Goal: Task Accomplishment & Management: Manage account settings

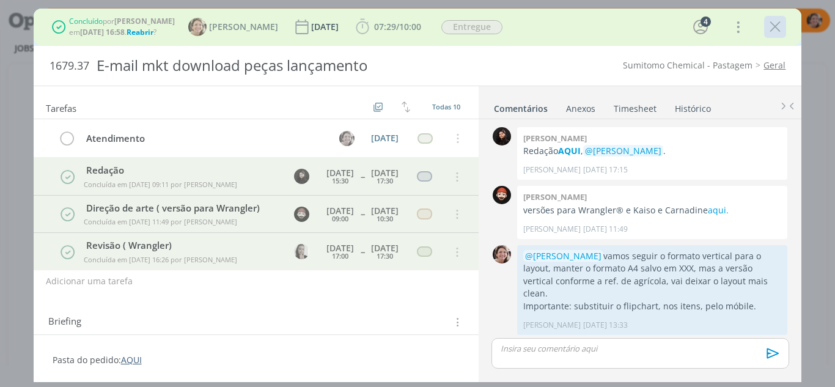
scroll to position [546, 0]
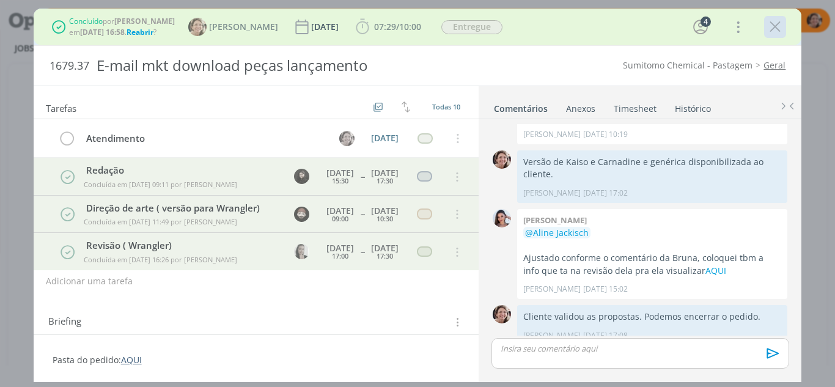
click at [772, 32] on icon "dialog" at bounding box center [775, 27] width 18 height 18
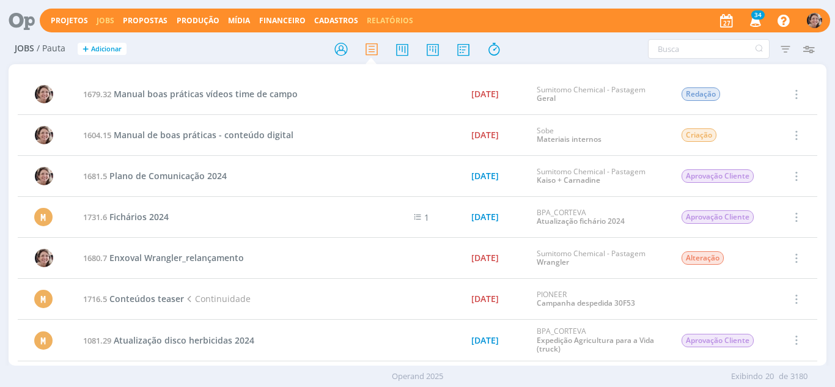
click at [395, 20] on link "Relatórios" at bounding box center [390, 20] width 46 height 10
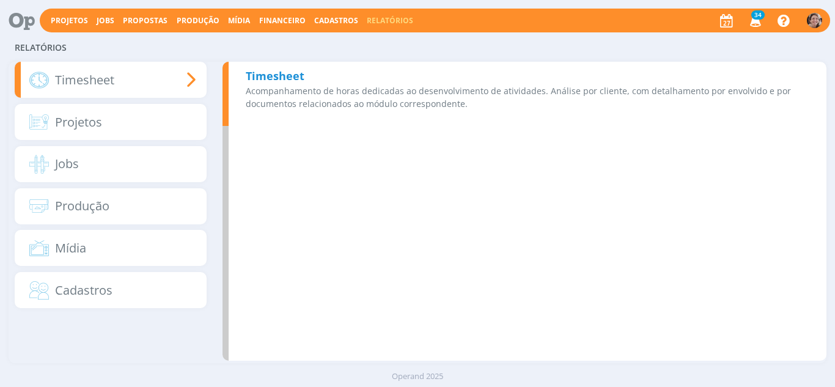
click at [274, 78] on b "Timesheet" at bounding box center [275, 75] width 59 height 15
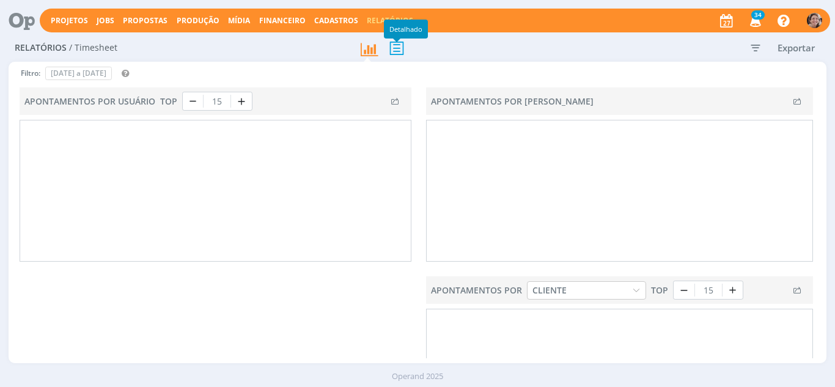
click at [399, 53] on icon at bounding box center [397, 47] width 26 height 25
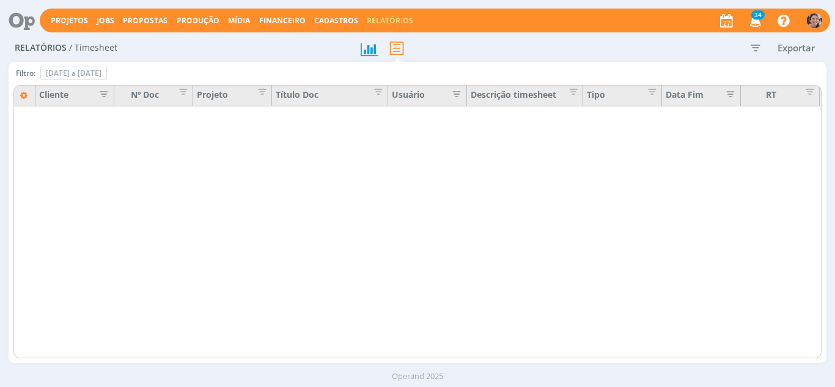
click at [752, 49] on icon "button" at bounding box center [756, 48] width 22 height 22
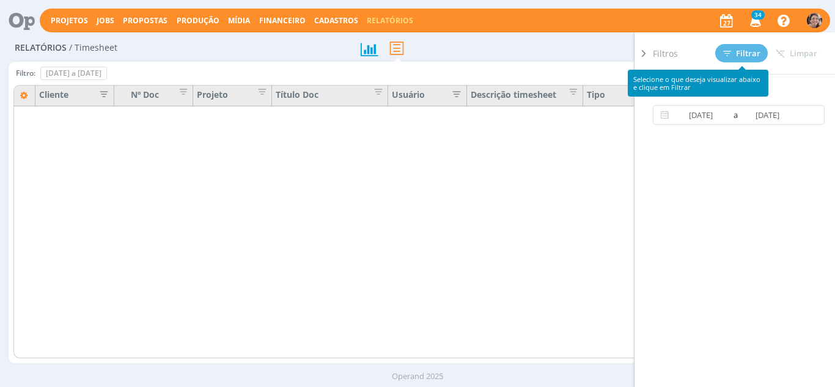
click at [586, 184] on div at bounding box center [422, 240] width 818 height 274
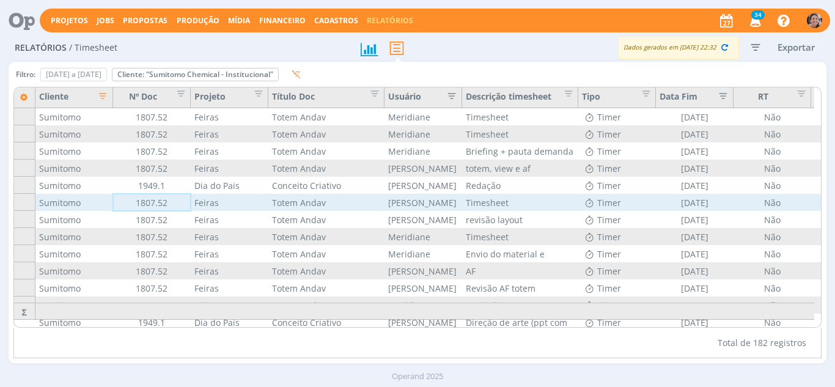
click at [186, 205] on div "1807.52" at bounding box center [152, 202] width 78 height 17
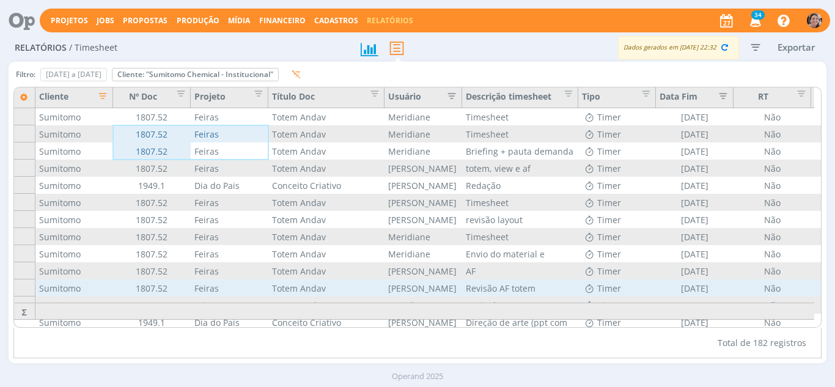
drag, startPoint x: 203, startPoint y: 144, endPoint x: 285, endPoint y: 292, distance: 169.4
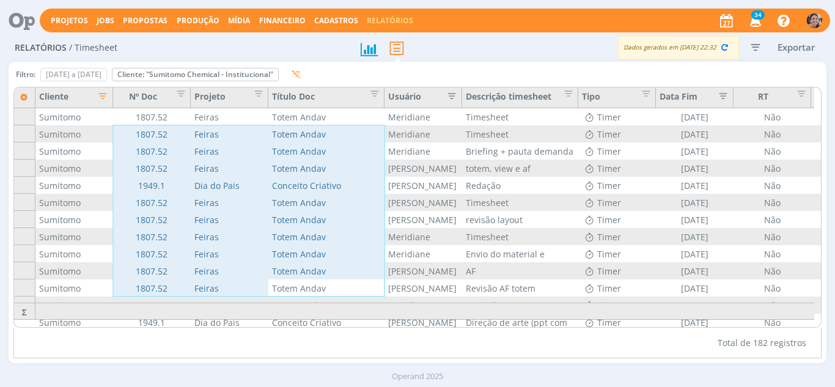
click at [221, 357] on div "Total de 182 registros" at bounding box center [417, 343] width 809 height 31
click at [373, 97] on span "Editar filtro para Coluna Título Doc" at bounding box center [372, 92] width 12 height 12
click at [451, 104] on button "button" at bounding box center [448, 98] width 18 height 17
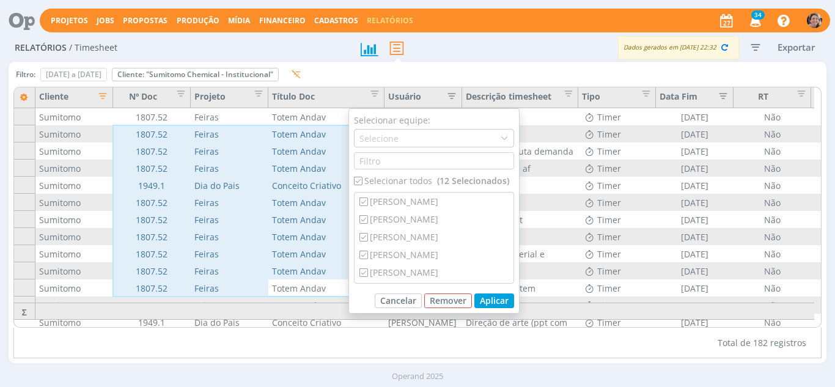
click at [403, 178] on div "Selecionar todos (12 Selecionados)" at bounding box center [434, 180] width 160 height 13
checkbox input "false"
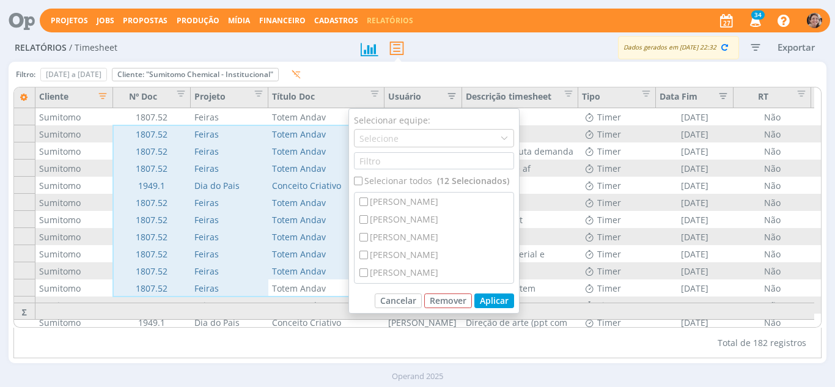
checkbox input "false"
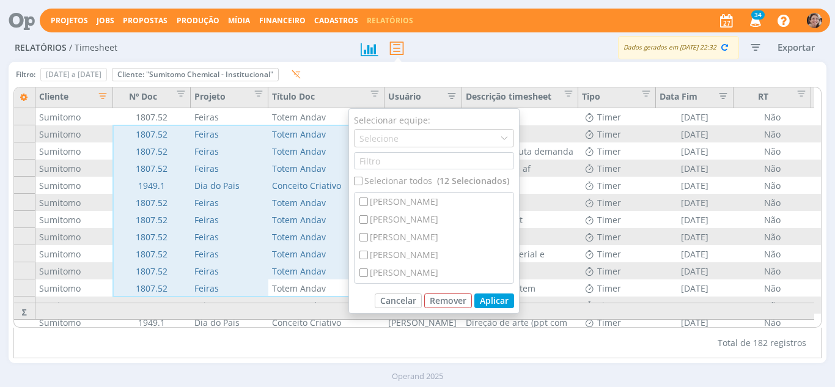
checkbox input "false"
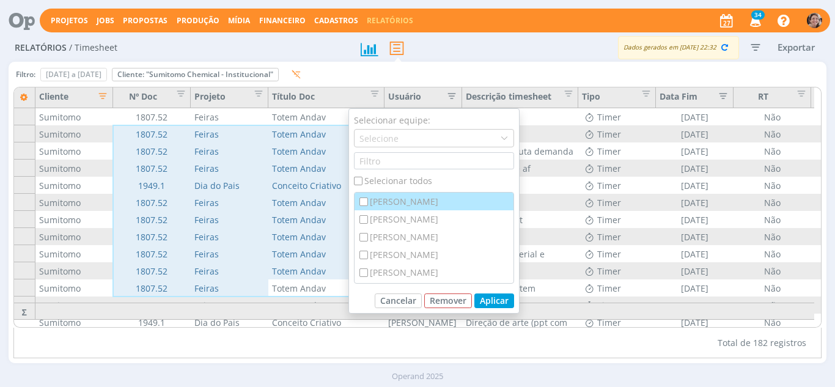
click at [397, 200] on div "[PERSON_NAME]" at bounding box center [434, 202] width 159 height 18
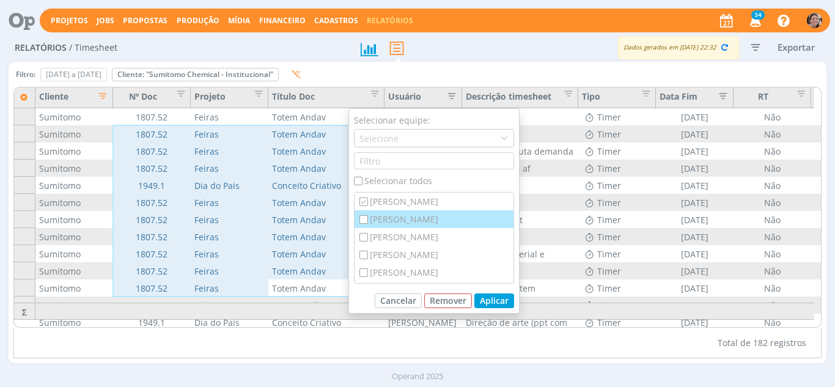
checkbox input "true"
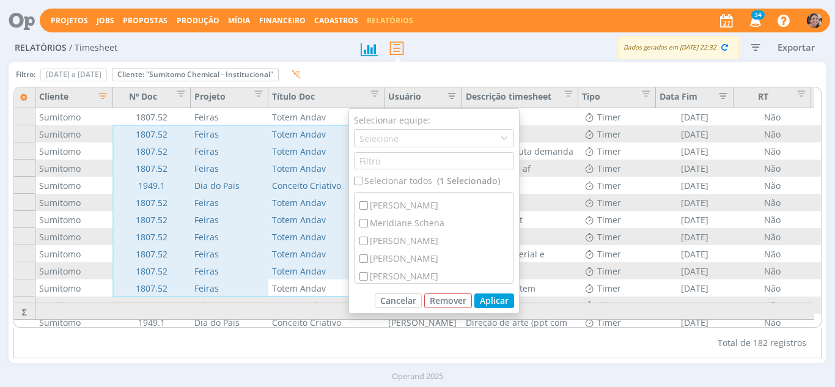
scroll to position [122, 0]
click at [400, 200] on div "Meridiane Schena" at bounding box center [434, 203] width 159 height 18
checkbox input "true"
click at [487, 302] on button "Aplicar" at bounding box center [494, 300] width 40 height 15
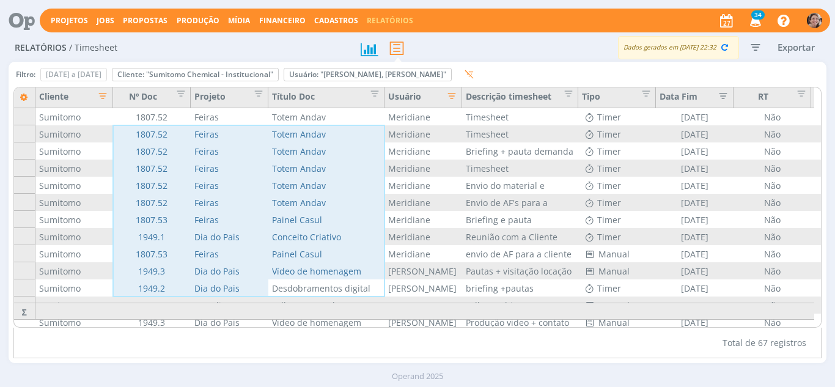
click at [373, 337] on div "Total de 67 registros" at bounding box center [417, 343] width 809 height 31
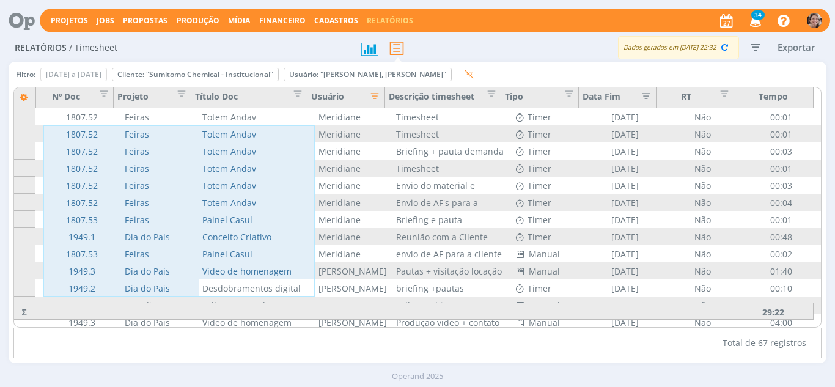
scroll to position [0, 77]
click at [724, 45] on icon "button" at bounding box center [724, 47] width 11 height 11
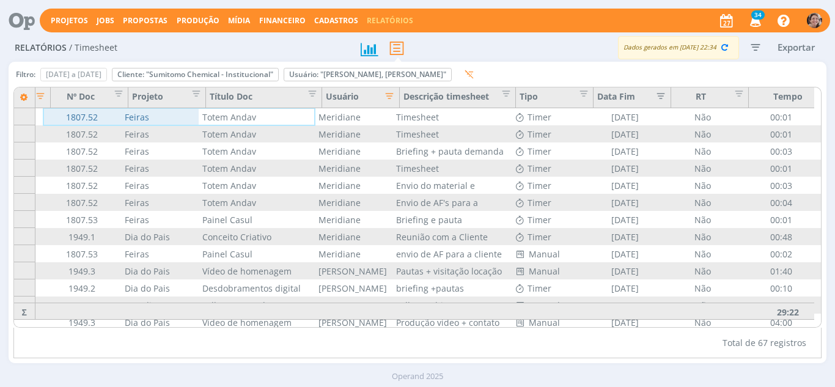
scroll to position [0, 0]
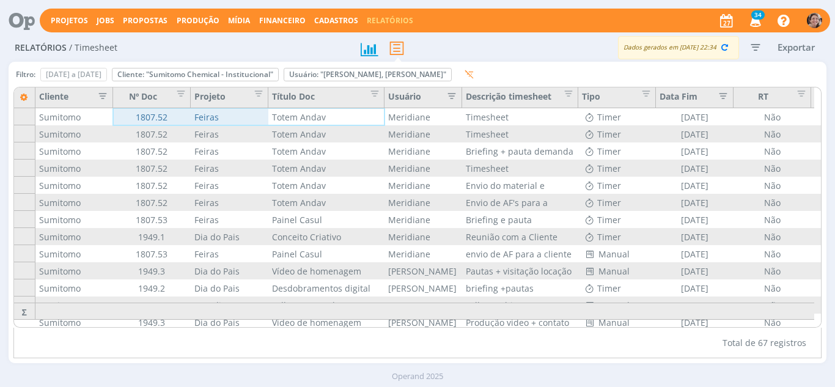
click at [105, 96] on icon "button" at bounding box center [100, 95] width 12 height 12
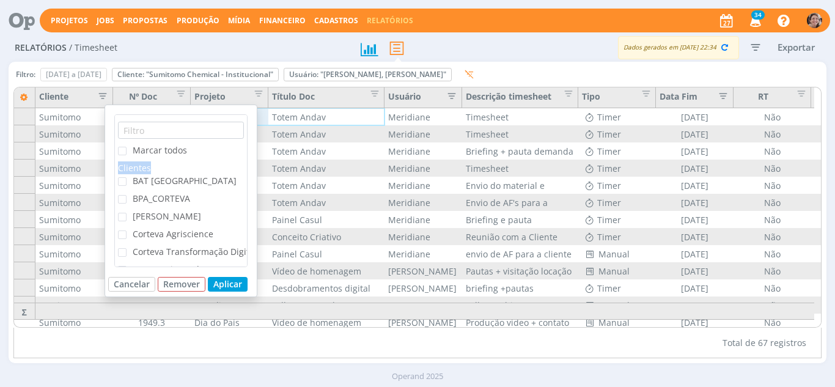
scroll to position [0, 26]
drag, startPoint x: 248, startPoint y: 147, endPoint x: 247, endPoint y: 159, distance: 12.3
click at [247, 159] on div "Marcar todos Clientes BAT Brasil BPA_CORTEVA Cordius - Corteva Corteva Agriscie…" at bounding box center [180, 190] width 133 height 153
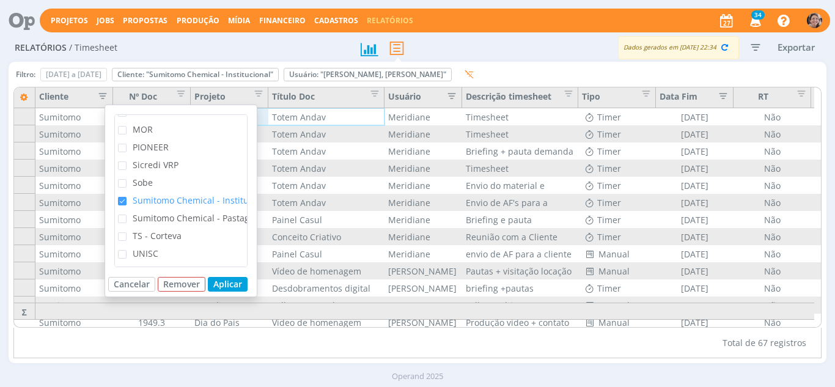
scroll to position [289, 0]
click at [174, 212] on span "Sumitomo Chemical - Pastagem" at bounding box center [198, 218] width 130 height 12
click at [127, 215] on input "Sumitomo Chemical - Pastagem" at bounding box center [127, 215] width 0 height 0
click at [171, 194] on span "Sumitomo Chemical - Institucional" at bounding box center [203, 200] width 141 height 12
click at [127, 197] on input "Sumitomo Chemical - Institucional" at bounding box center [127, 197] width 0 height 0
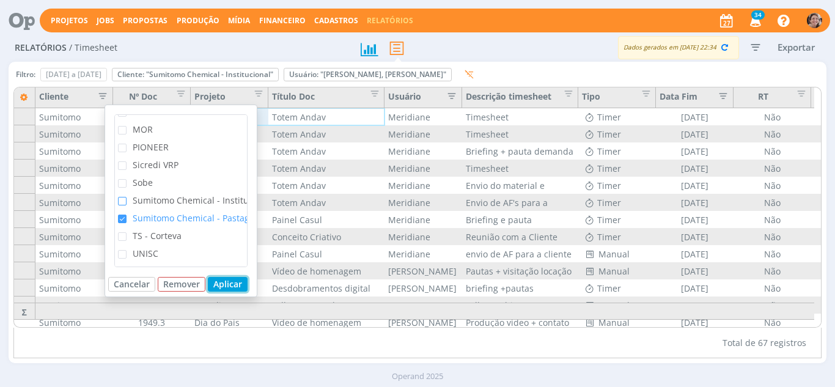
click at [227, 282] on button "Aplicar" at bounding box center [228, 284] width 40 height 15
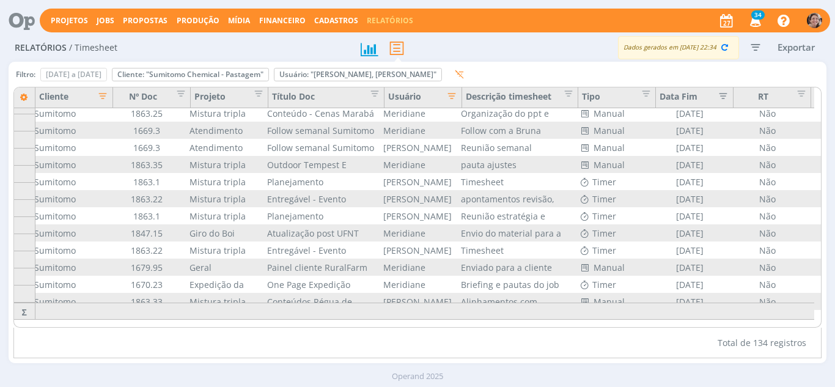
scroll to position [2099, 0]
click at [101, 98] on icon "button" at bounding box center [100, 95] width 12 height 12
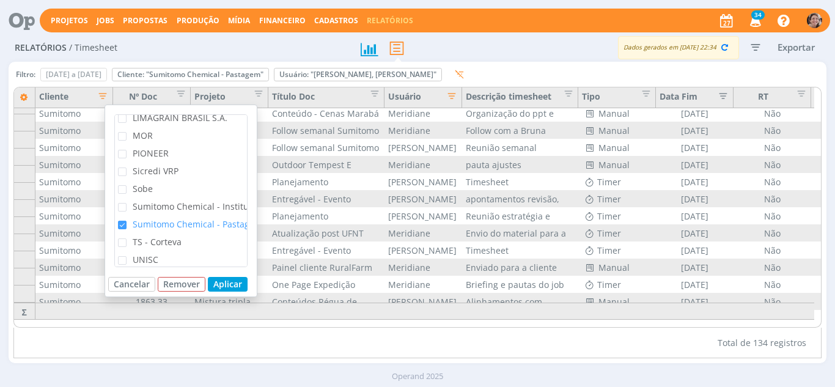
scroll to position [289, 0]
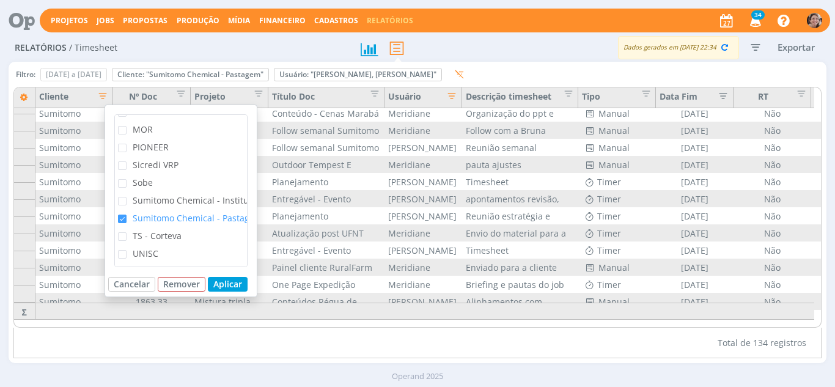
click at [145, 194] on span "Sumitomo Chemical - Institucional" at bounding box center [203, 200] width 141 height 12
click at [127, 197] on input "Sumitomo Chemical - Institucional" at bounding box center [127, 197] width 0 height 0
click at [144, 159] on span "Sicredi VRP" at bounding box center [156, 165] width 46 height 12
click at [127, 161] on input "Sicredi VRP" at bounding box center [127, 161] width 0 height 0
click at [144, 177] on span "Sobe" at bounding box center [143, 183] width 20 height 12
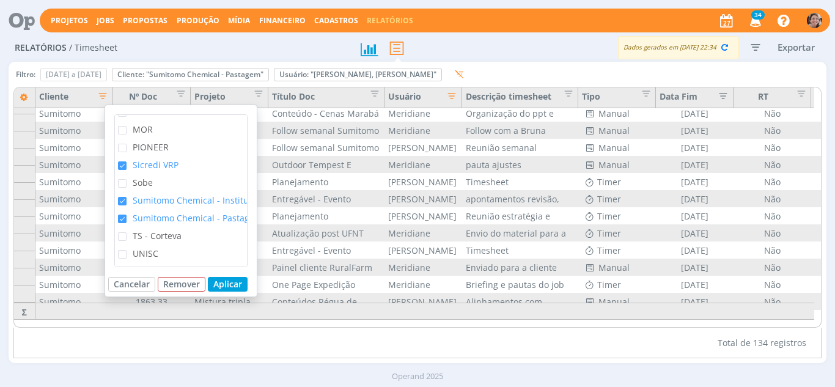
click at [127, 179] on input "Sobe" at bounding box center [127, 179] width 0 height 0
click at [224, 283] on button "Aplicar" at bounding box center [228, 284] width 40 height 15
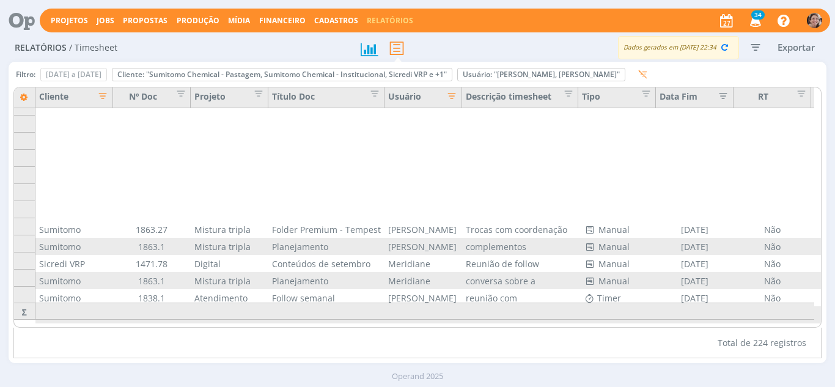
scroll to position [1002, 0]
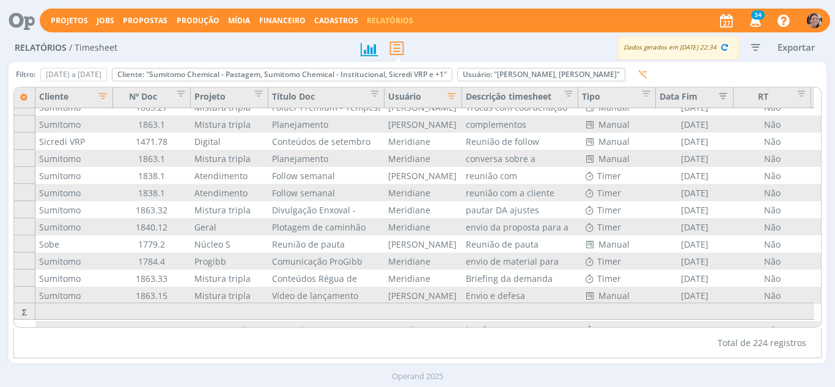
click at [451, 95] on icon "button" at bounding box center [449, 95] width 12 height 12
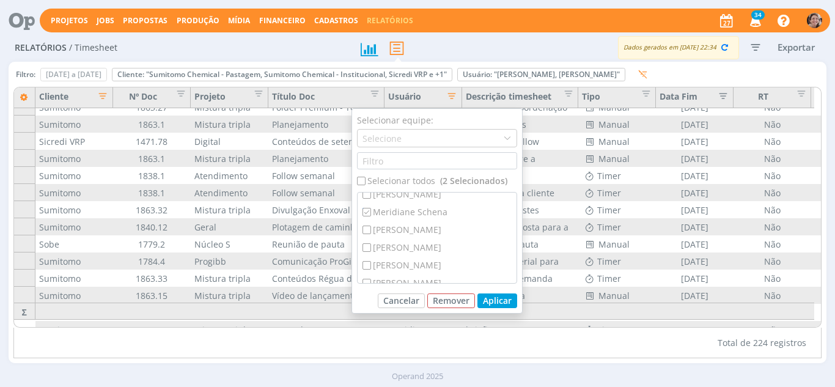
scroll to position [122, 0]
drag, startPoint x: 487, startPoint y: 298, endPoint x: 568, endPoint y: 334, distance: 89.5
click at [487, 298] on button "Aplicar" at bounding box center [497, 300] width 40 height 15
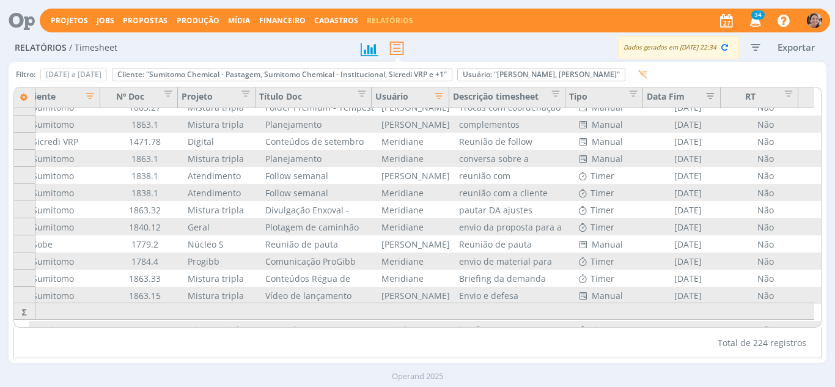
scroll to position [1002, 0]
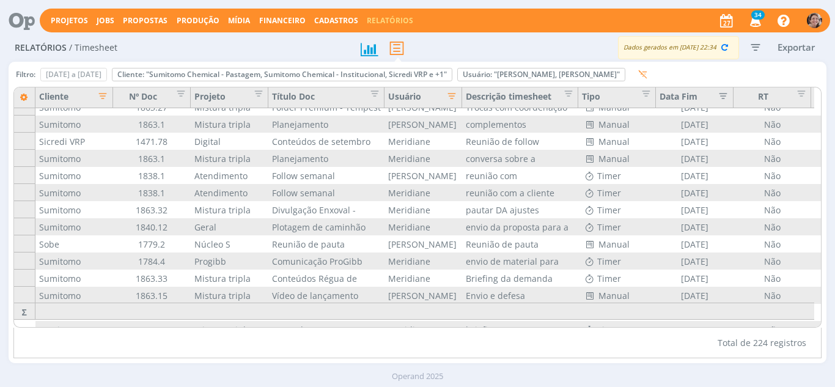
click at [455, 98] on icon "button" at bounding box center [449, 95] width 12 height 12
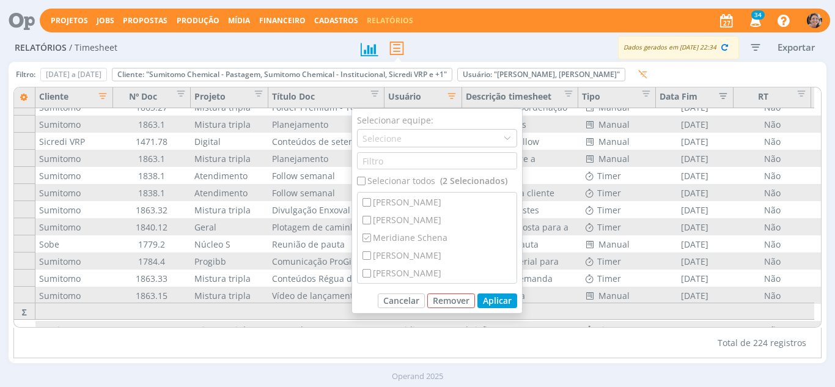
scroll to position [90, 0]
click at [435, 234] on div "Meridiane Schena" at bounding box center [437, 235] width 159 height 18
checkbox input "false"
click at [507, 297] on button "Aplicar" at bounding box center [497, 300] width 40 height 15
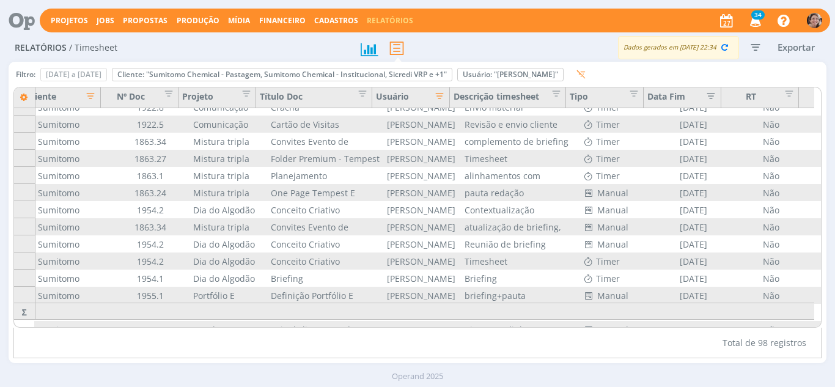
scroll to position [1002, 0]
click at [451, 100] on icon "button" at bounding box center [449, 95] width 12 height 12
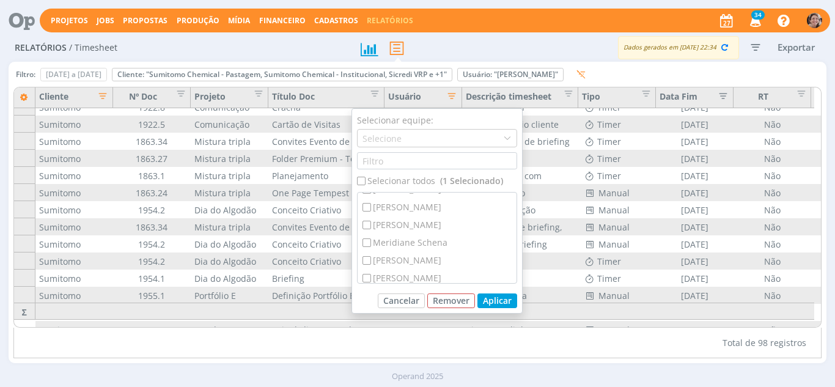
scroll to position [85, 0]
click at [438, 242] on div "Meridiane Schena" at bounding box center [437, 241] width 159 height 18
checkbox input "true"
click at [492, 295] on button "Aplicar" at bounding box center [497, 300] width 40 height 15
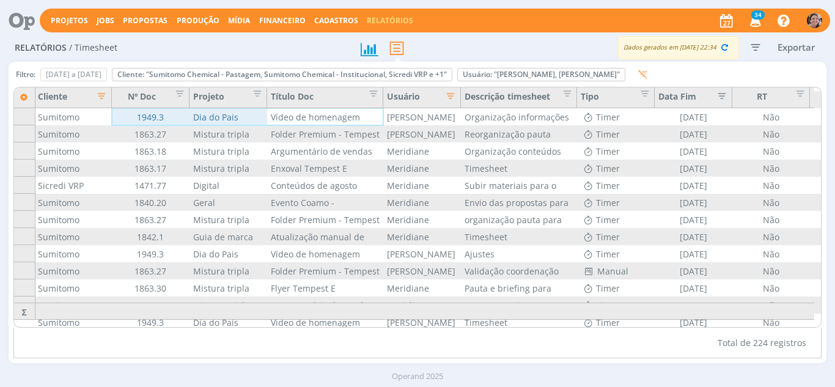
scroll to position [479, 0]
click at [455, 97] on icon "button" at bounding box center [449, 95] width 12 height 12
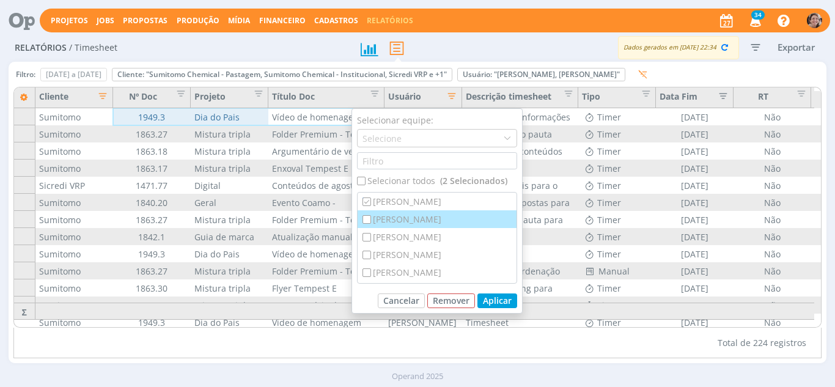
drag, startPoint x: 399, startPoint y: 206, endPoint x: 405, endPoint y: 211, distance: 7.8
click at [399, 207] on div "[PERSON_NAME]" at bounding box center [437, 202] width 159 height 18
checkbox input "false"
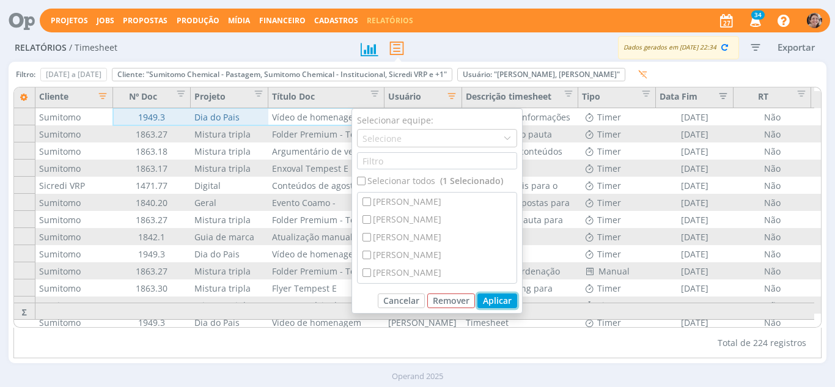
click at [504, 304] on button "Aplicar" at bounding box center [497, 300] width 40 height 15
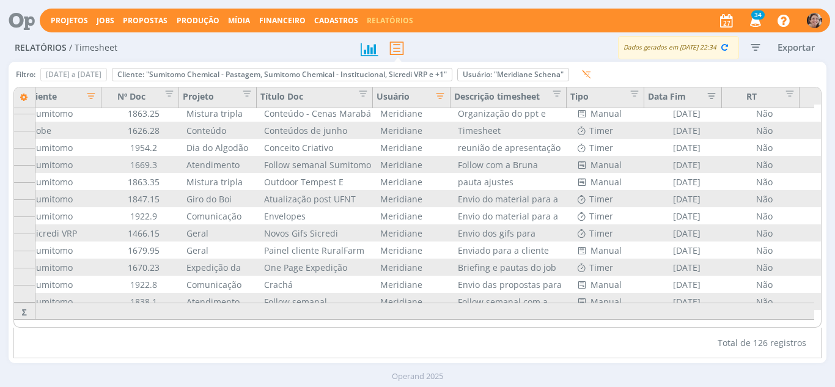
scroll to position [1962, 0]
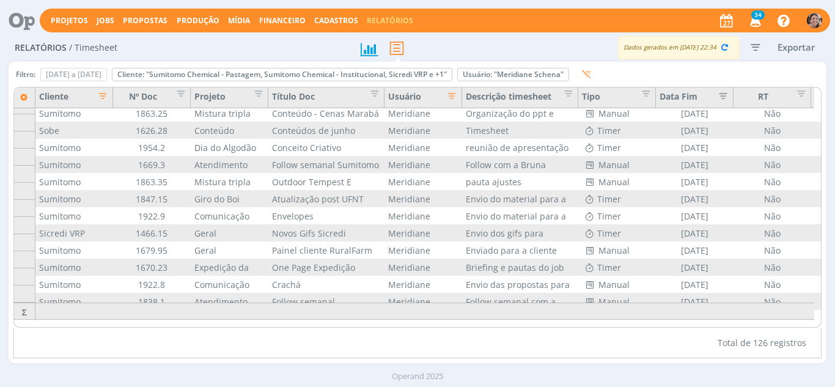
click at [455, 100] on icon "button" at bounding box center [449, 95] width 12 height 12
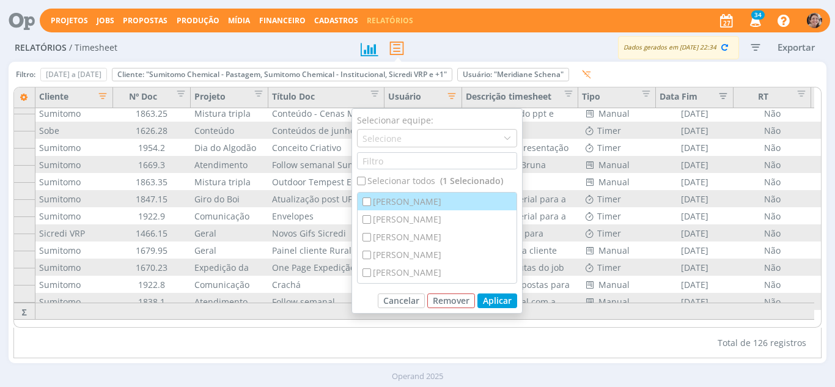
click at [406, 197] on div "[PERSON_NAME]" at bounding box center [437, 202] width 159 height 18
checkbox input "true"
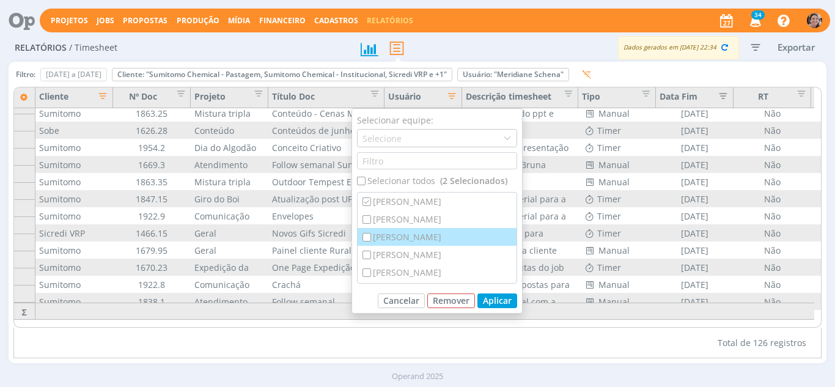
scroll to position [61, 0]
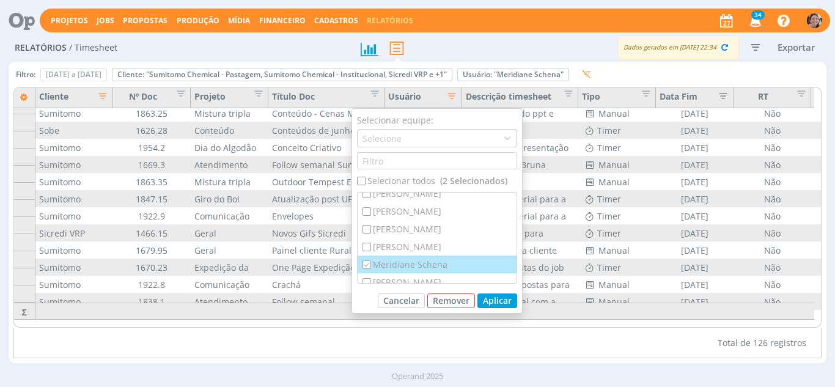
click at [405, 260] on div "Meridiane Schena" at bounding box center [437, 265] width 159 height 18
checkbox input "false"
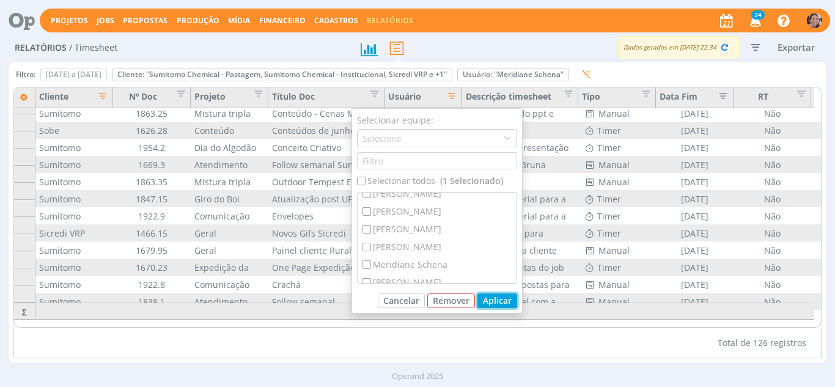
click at [487, 306] on button "Aplicar" at bounding box center [497, 300] width 40 height 15
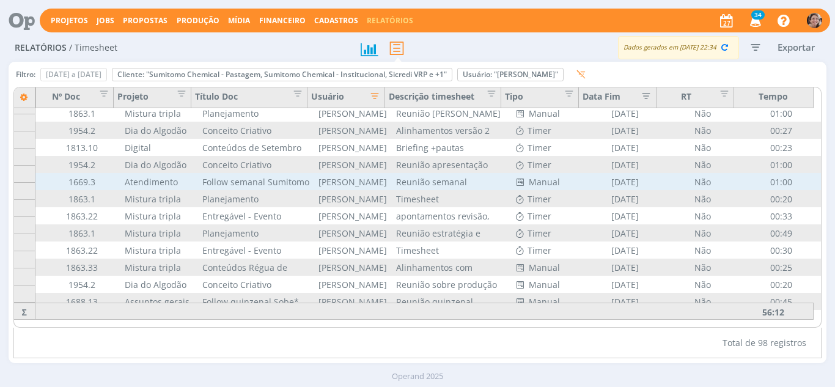
scroll to position [1422, 77]
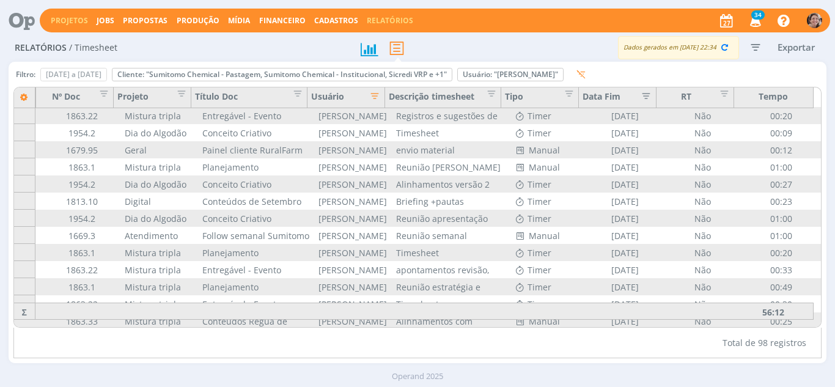
click at [76, 21] on link "Projetos" at bounding box center [69, 20] width 37 height 10
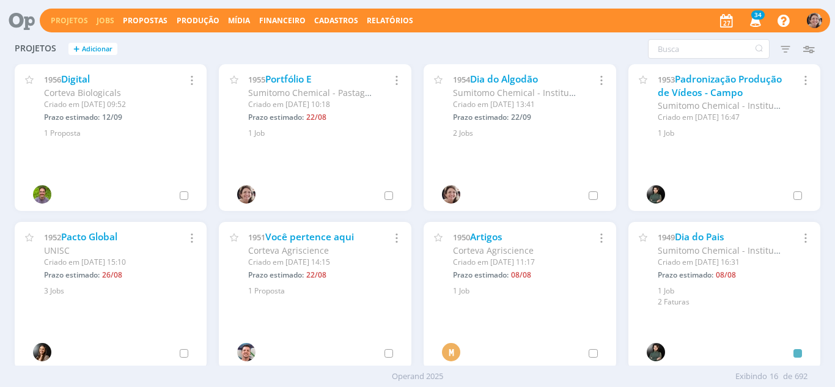
click at [108, 17] on link "Jobs" at bounding box center [106, 20] width 18 height 10
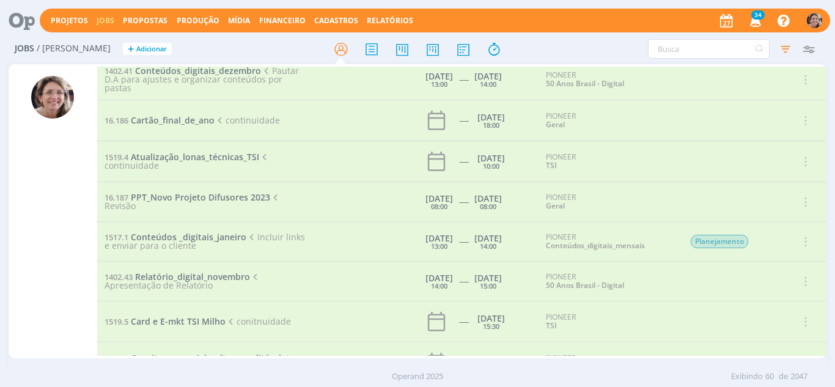
scroll to position [611, 0]
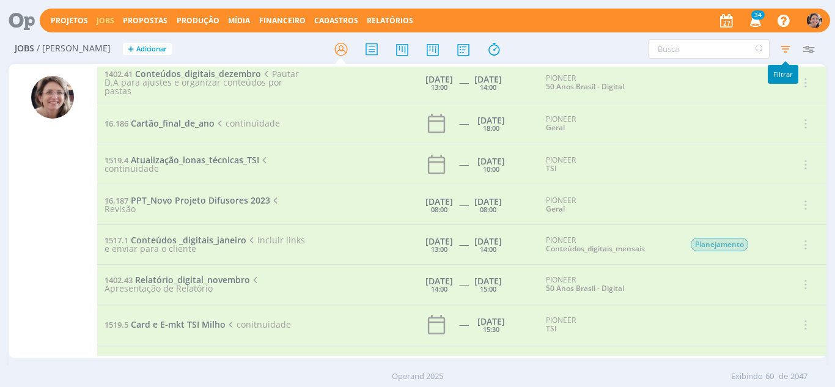
click at [791, 50] on icon "button" at bounding box center [785, 49] width 22 height 22
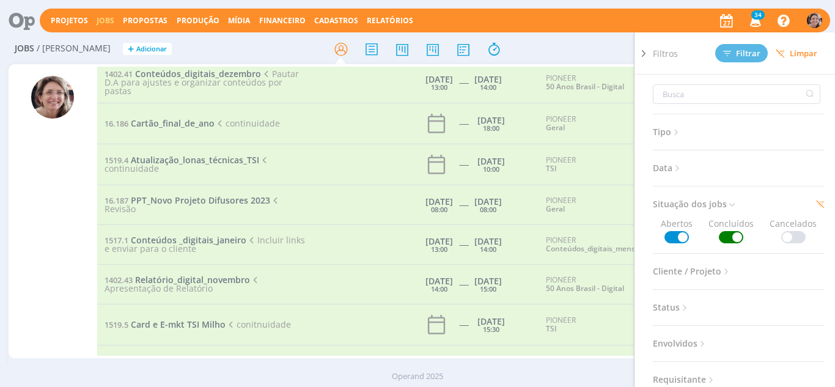
click at [731, 240] on span at bounding box center [731, 237] width 24 height 12
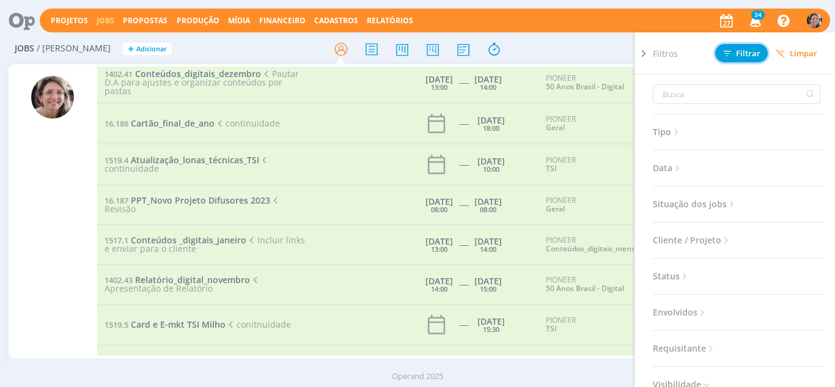
click at [740, 53] on span "Filtrar" at bounding box center [741, 54] width 37 height 8
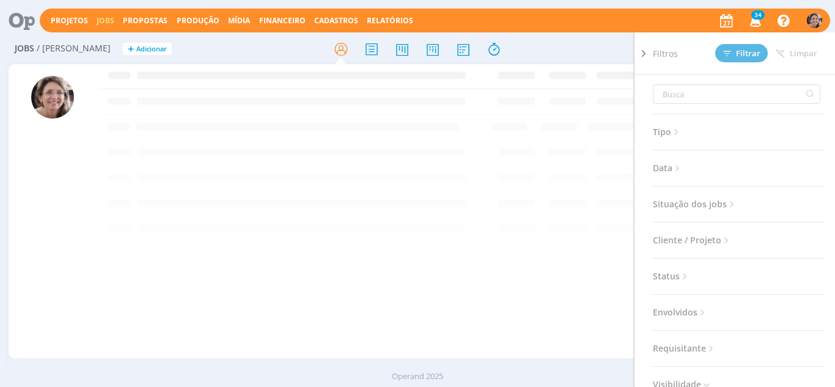
scroll to position [0, 0]
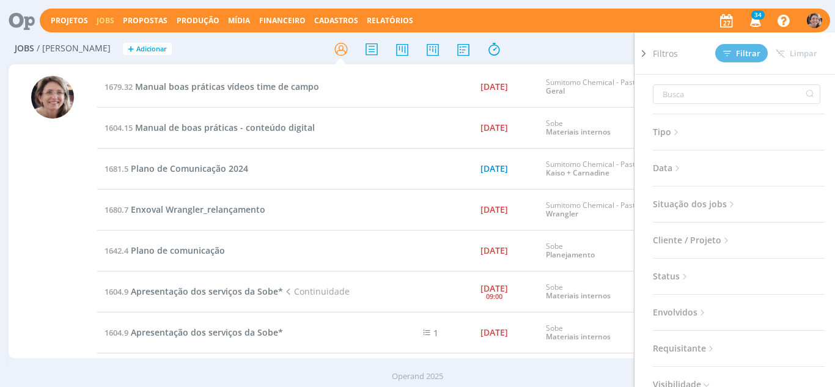
click at [641, 57] on icon at bounding box center [644, 53] width 12 height 13
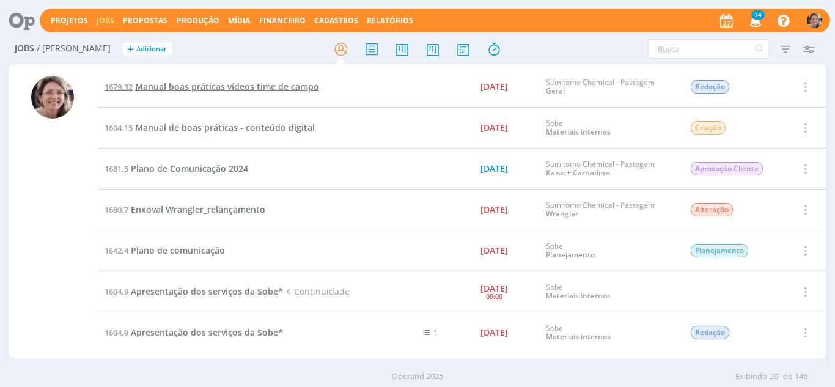
click at [299, 86] on span "Manual boas práticas vídeos time de campo" at bounding box center [227, 87] width 184 height 12
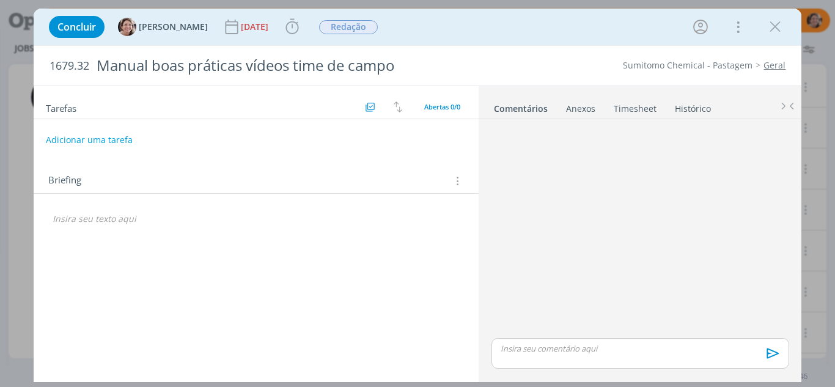
click at [521, 361] on div "dialog" at bounding box center [639, 353] width 297 height 31
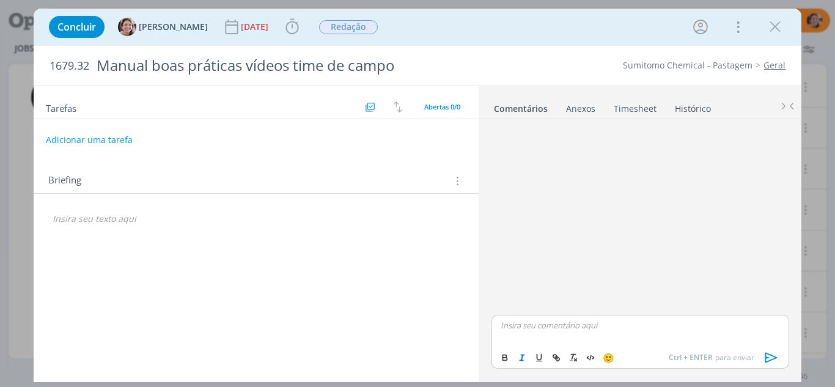
click at [523, 360] on line "dialog" at bounding box center [521, 360] width 3 height 0
click at [602, 323] on p "Demanda não foi dad" at bounding box center [640, 325] width 278 height 11
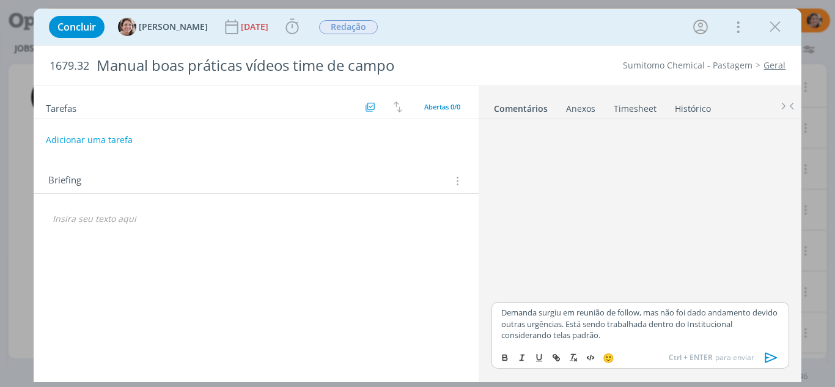
click at [775, 355] on icon "dialog" at bounding box center [771, 357] width 18 height 18
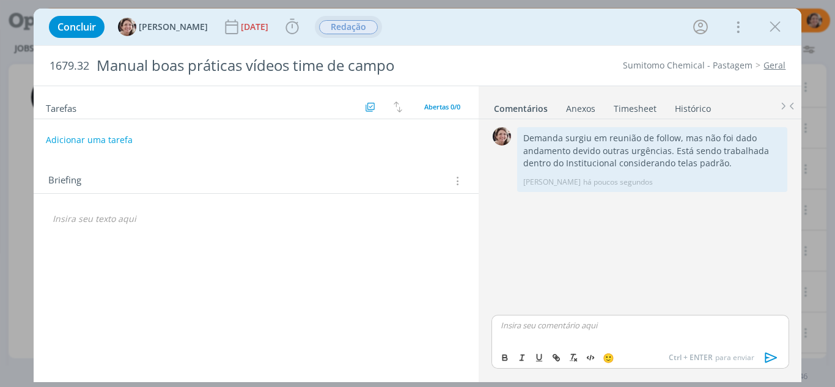
click at [339, 32] on span "Redação" at bounding box center [348, 27] width 59 height 14
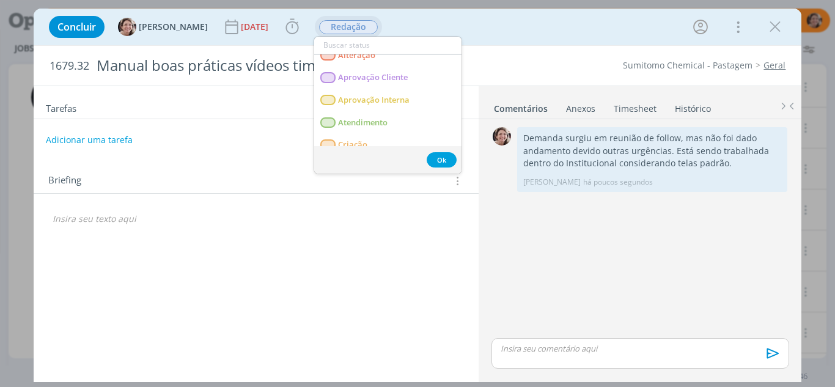
scroll to position [61, 0]
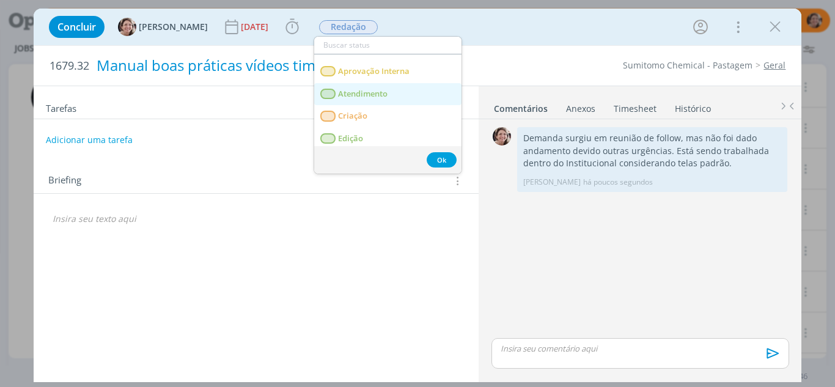
click at [375, 94] on span "Atendimento" at bounding box center [363, 94] width 50 height 10
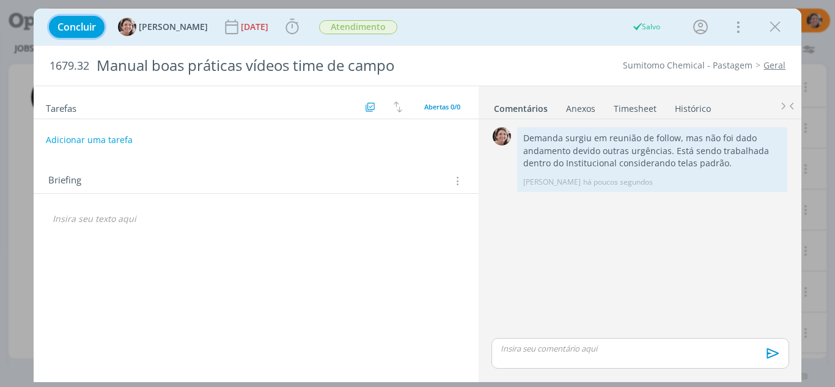
click at [86, 26] on span "Concluir" at bounding box center [76, 27] width 39 height 10
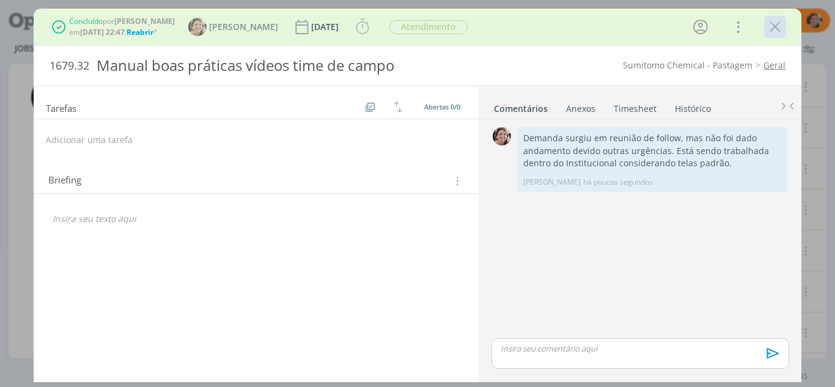
click at [776, 29] on icon "dialog" at bounding box center [775, 27] width 18 height 18
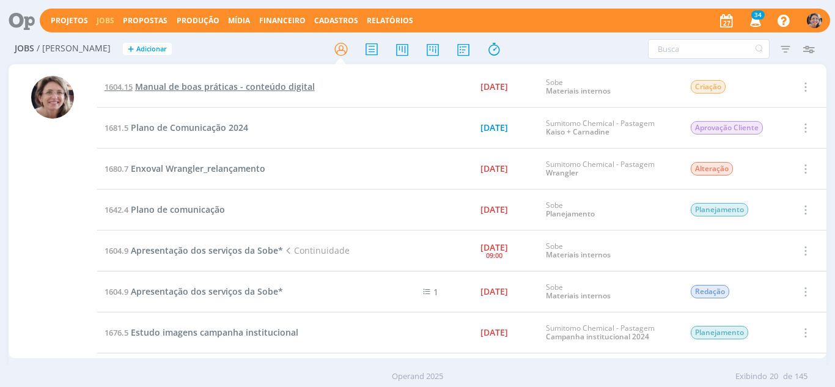
click at [241, 86] on span "Manual de boas práticas - conteúdo digital" at bounding box center [225, 87] width 180 height 12
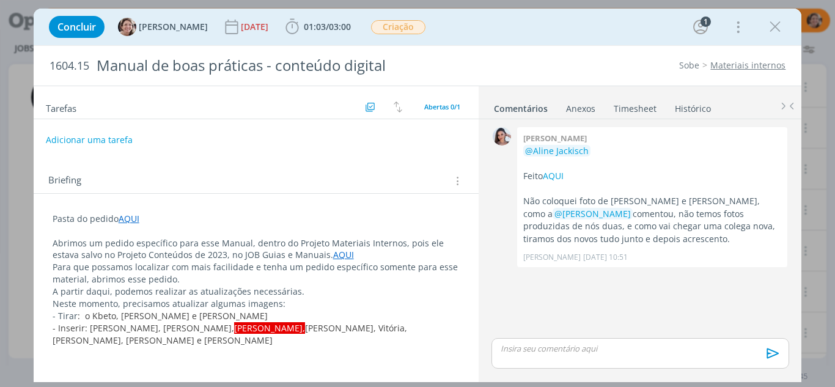
click at [529, 351] on p "dialog" at bounding box center [640, 348] width 278 height 11
drag, startPoint x: 598, startPoint y: 298, endPoint x: 774, endPoint y: 352, distance: 183.5
click at [774, 352] on icon "dialog" at bounding box center [773, 353] width 18 height 18
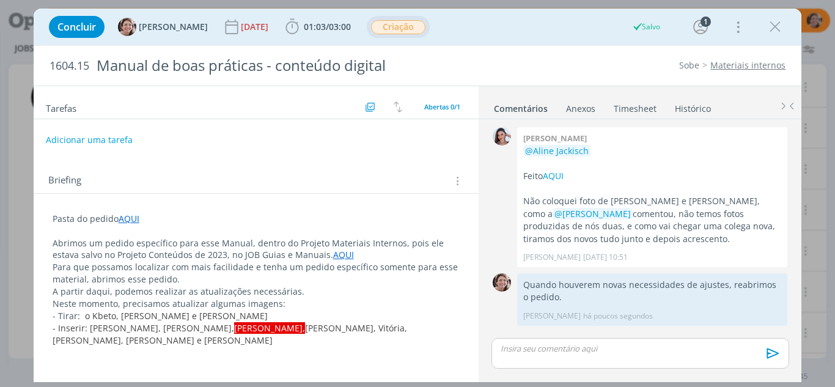
click at [392, 24] on span "Criação" at bounding box center [398, 27] width 54 height 14
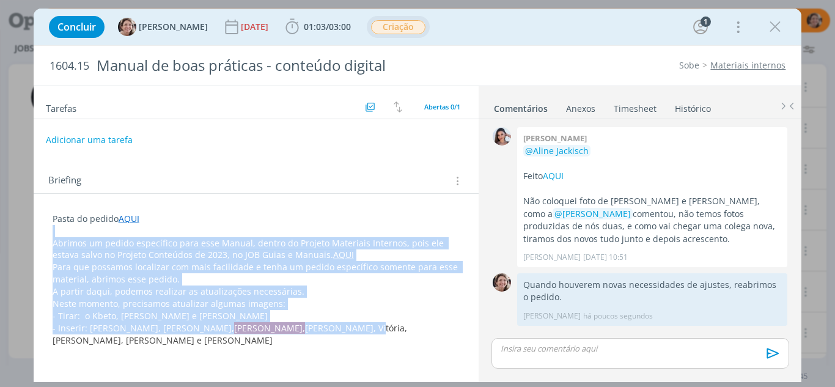
drag, startPoint x: 286, startPoint y: 329, endPoint x: 394, endPoint y: 25, distance: 323.1
click at [394, 25] on div "Concluir [PERSON_NAME] [DATE] 01:03 / 03:00 Iniciar Apontar Data * [DATE] Horas…" at bounding box center [418, 195] width 768 height 373
click at [394, 25] on span "Criação" at bounding box center [398, 27] width 54 height 14
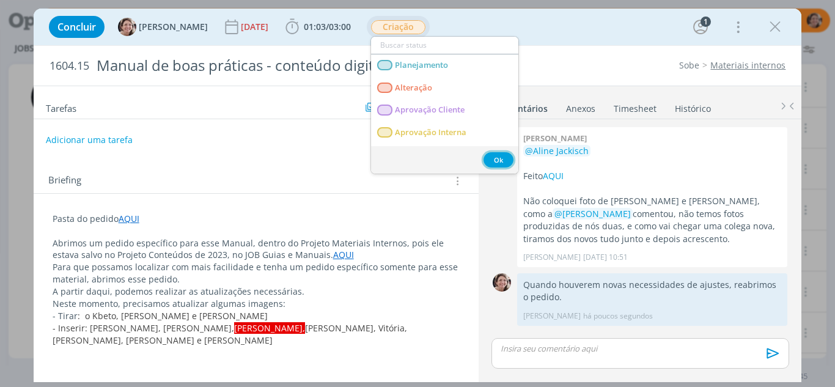
click at [509, 155] on button "Ok" at bounding box center [499, 159] width 30 height 15
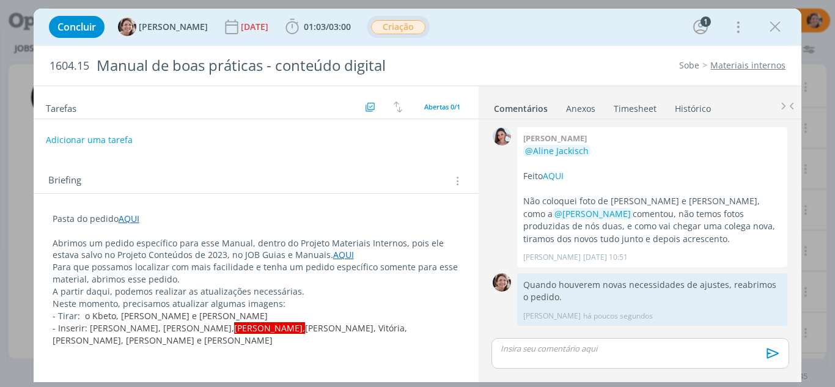
click at [417, 26] on span "Criação" at bounding box center [398, 27] width 54 height 14
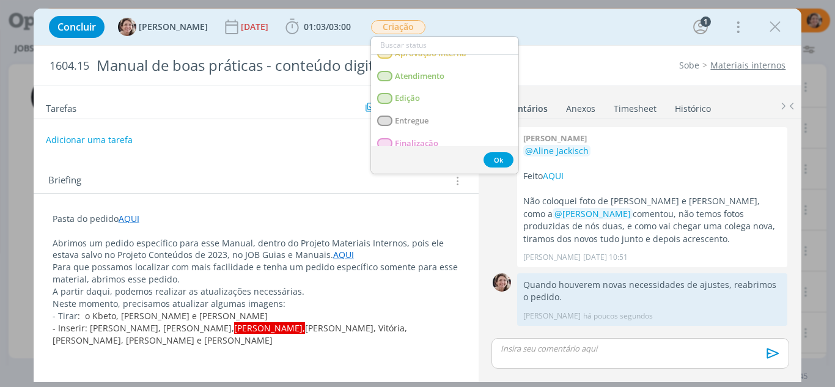
scroll to position [83, 0]
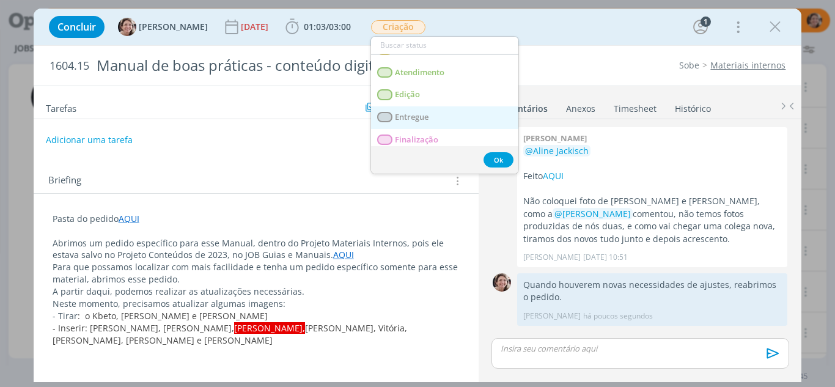
click at [423, 119] on span "Entregue" at bounding box center [412, 117] width 34 height 10
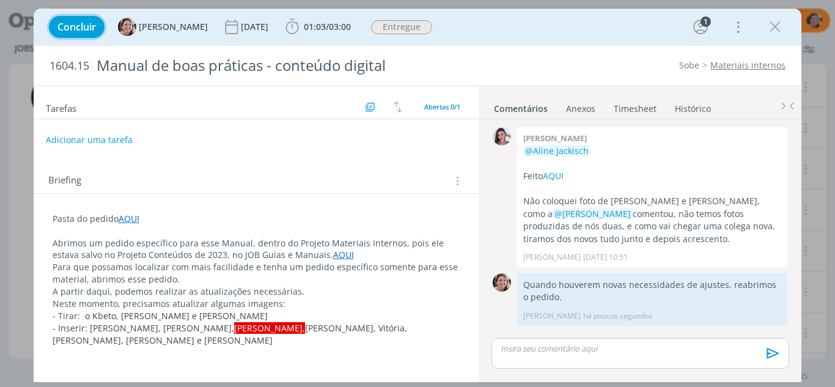
click at [68, 31] on span "Concluir" at bounding box center [76, 27] width 39 height 10
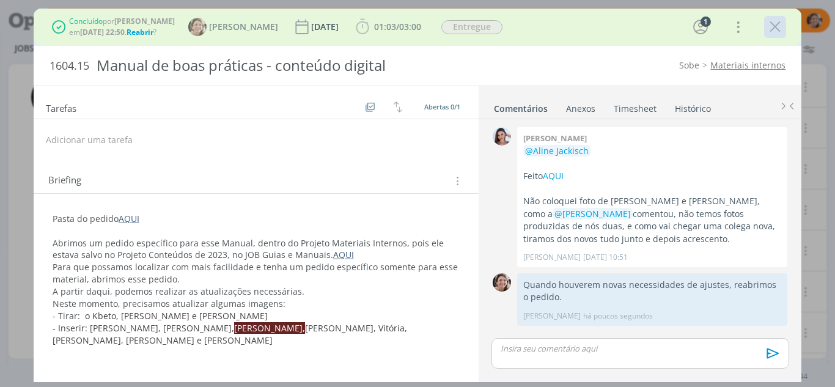
click at [779, 32] on icon "dialog" at bounding box center [775, 27] width 18 height 18
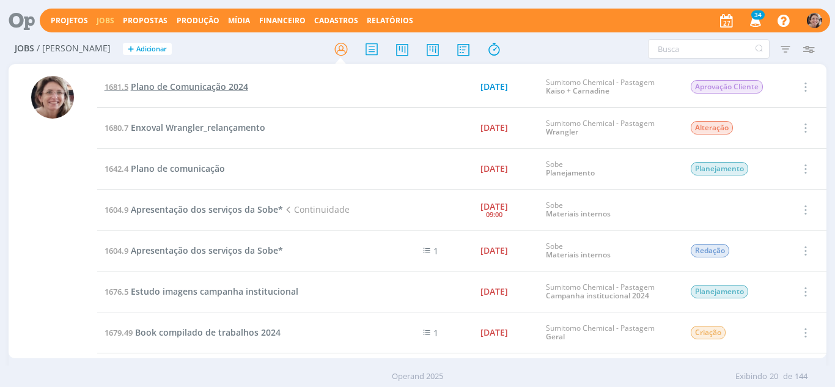
click at [230, 87] on span "Plano de Comunicação 2024" at bounding box center [189, 87] width 117 height 12
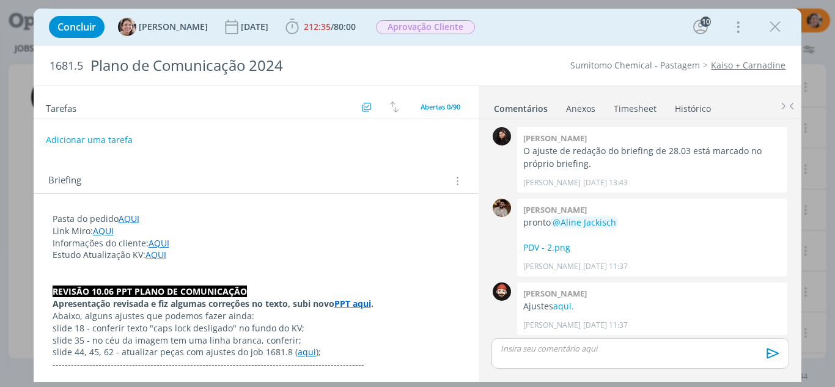
scroll to position [1363, 0]
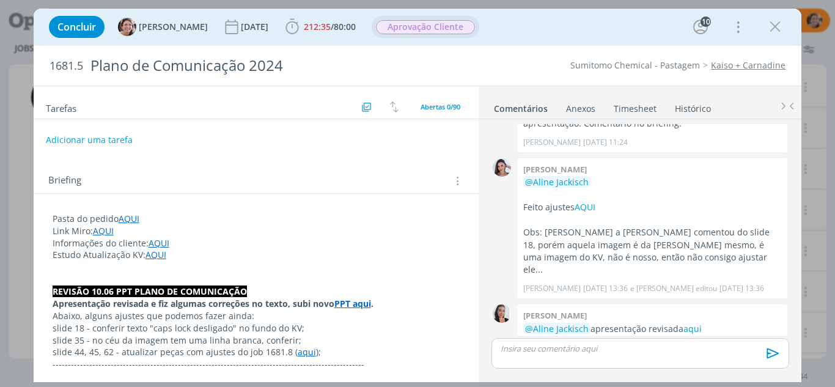
click at [407, 22] on span "Aprovação Cliente" at bounding box center [425, 27] width 99 height 14
click at [551, 351] on p "dialog" at bounding box center [640, 348] width 278 height 11
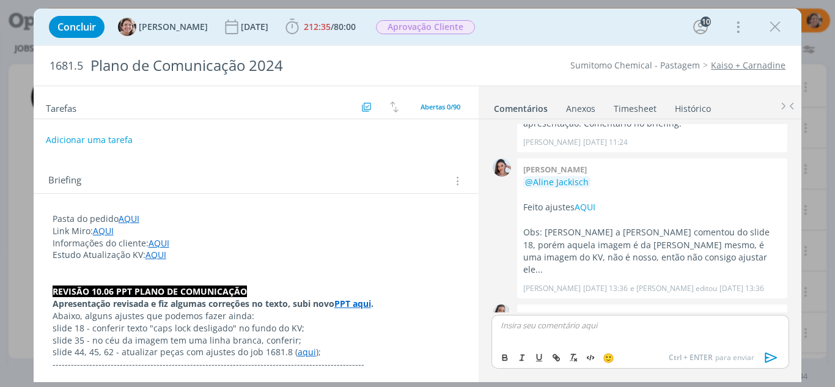
scroll to position [1386, 0]
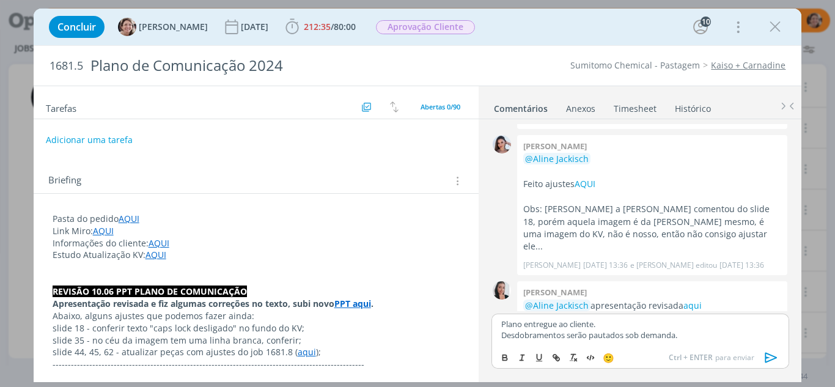
drag, startPoint x: 765, startPoint y: 358, endPoint x: 765, endPoint y: 350, distance: 7.3
click at [766, 356] on icon "dialog" at bounding box center [771, 357] width 18 height 18
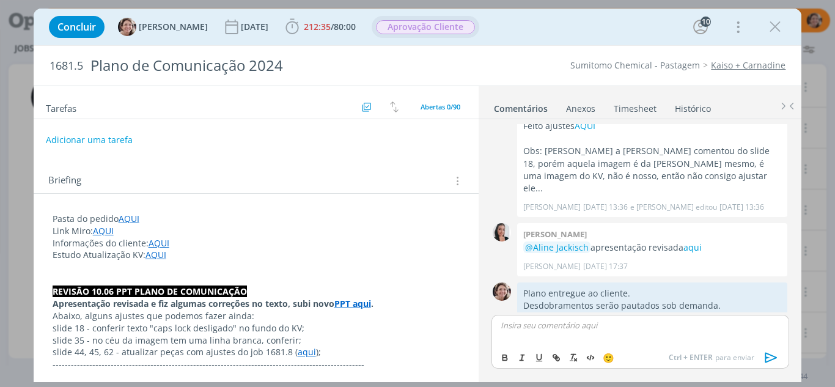
click at [441, 24] on span "Aprovação Cliente" at bounding box center [425, 27] width 99 height 14
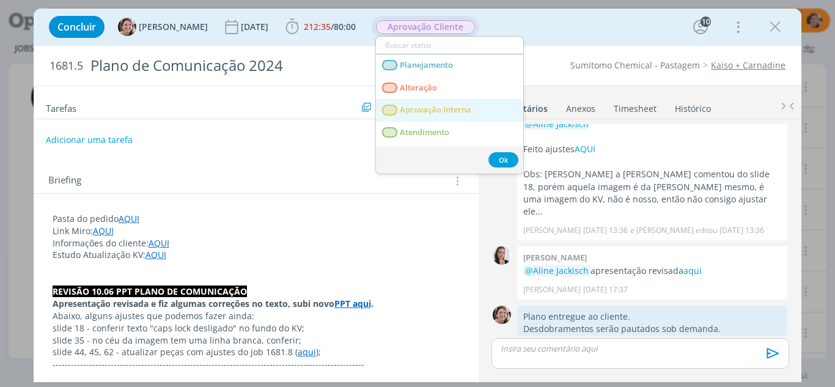
scroll to position [61, 0]
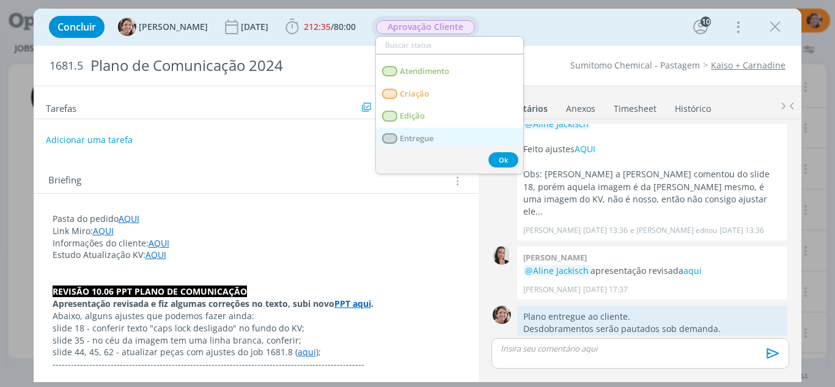
click at [417, 134] on span "Entregue" at bounding box center [417, 139] width 34 height 10
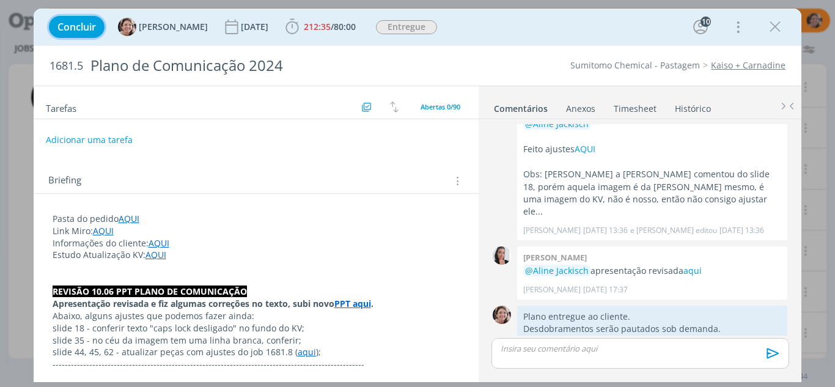
click at [83, 24] on span "Concluir" at bounding box center [76, 27] width 39 height 10
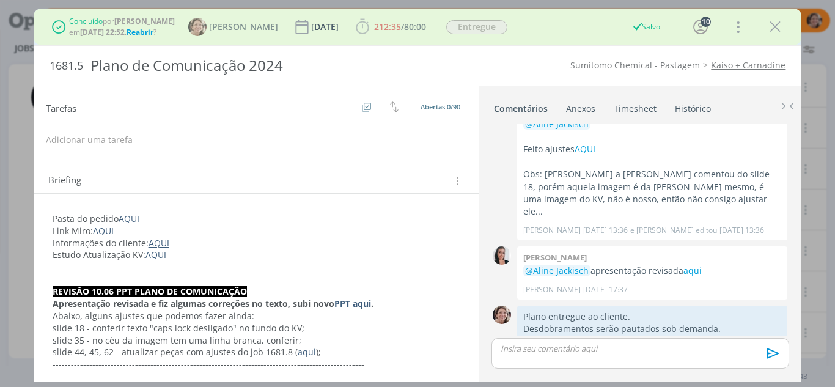
drag, startPoint x: 774, startPoint y: 33, endPoint x: 597, endPoint y: 225, distance: 261.3
click at [773, 33] on icon "dialog" at bounding box center [775, 27] width 18 height 18
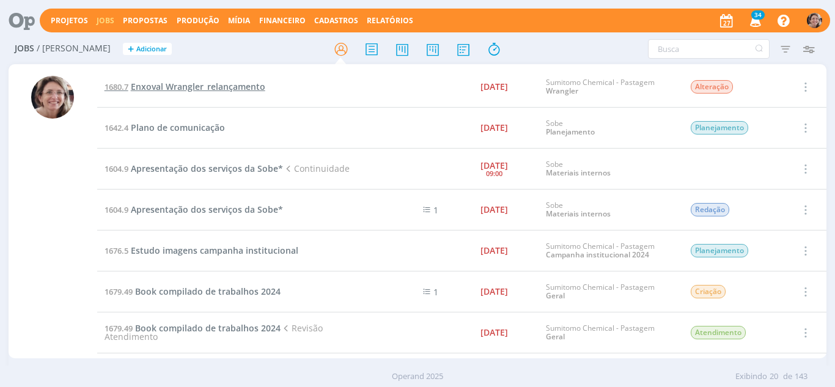
click at [164, 82] on span "Enxoval Wrangler_relançamento" at bounding box center [198, 87] width 134 height 12
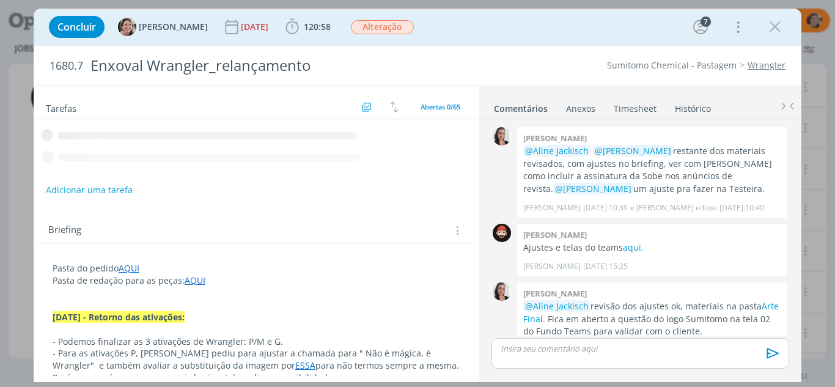
scroll to position [1276, 0]
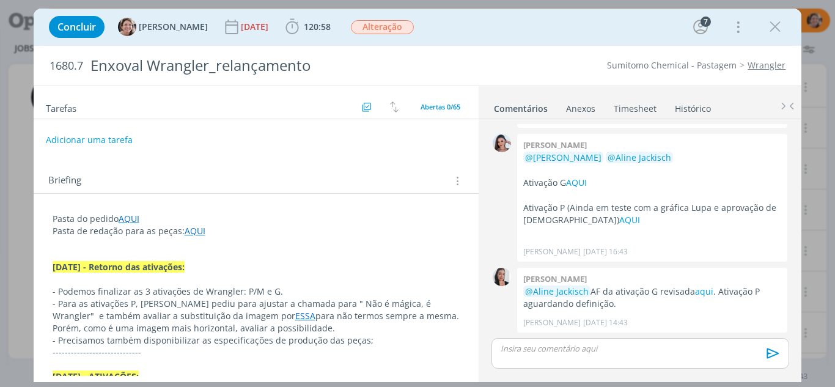
click at [601, 351] on p "dialog" at bounding box center [640, 348] width 278 height 11
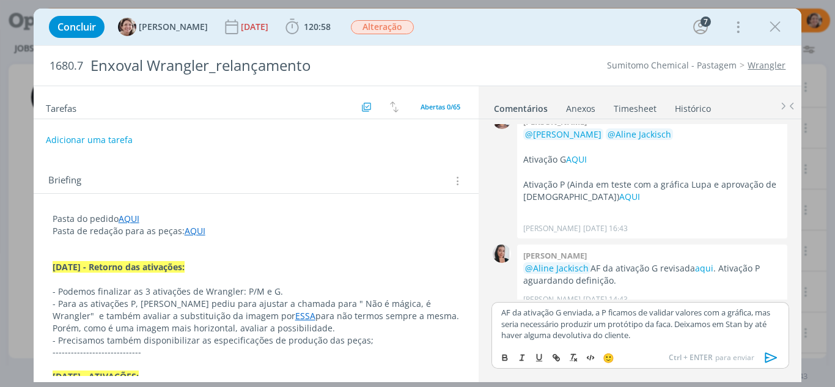
drag, startPoint x: 770, startPoint y: 358, endPoint x: 766, endPoint y: 351, distance: 7.1
click at [766, 351] on icon "dialog" at bounding box center [771, 357] width 18 height 18
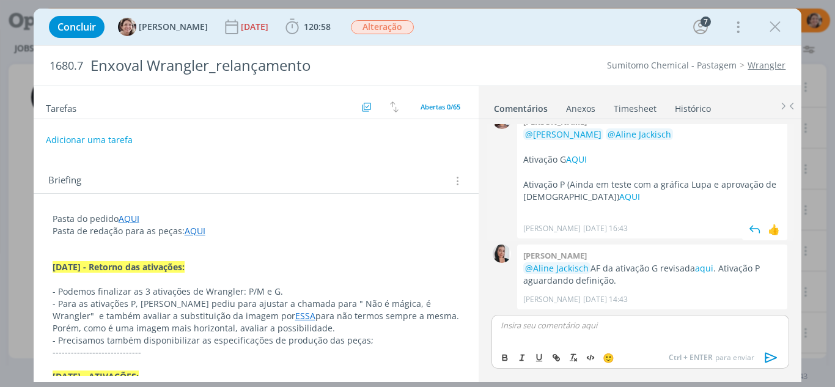
scroll to position [1370, 0]
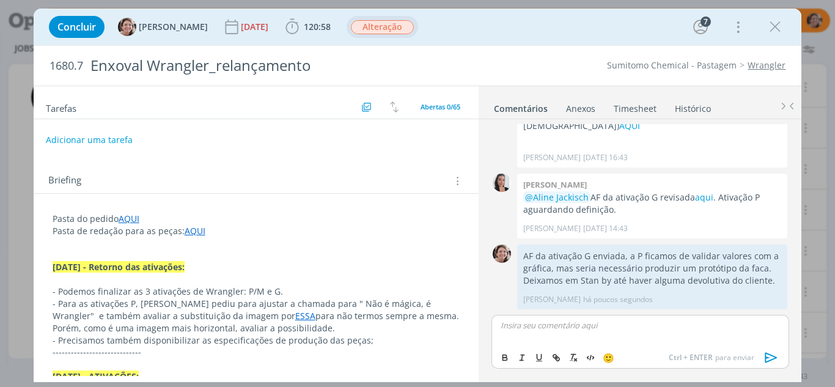
click at [383, 29] on span "Alteração" at bounding box center [382, 27] width 63 height 14
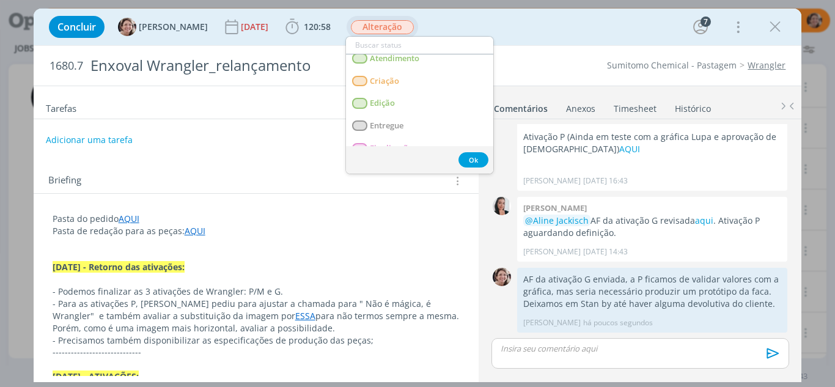
scroll to position [76, 0]
click at [395, 122] on span "Entregue" at bounding box center [387, 124] width 34 height 10
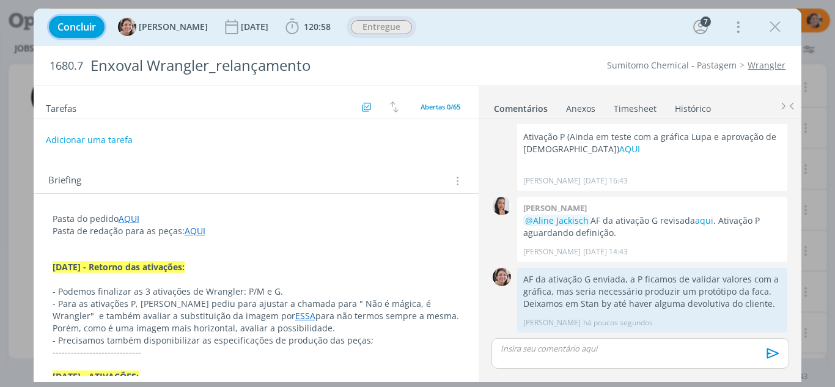
click at [81, 23] on span "Concluir" at bounding box center [76, 27] width 39 height 10
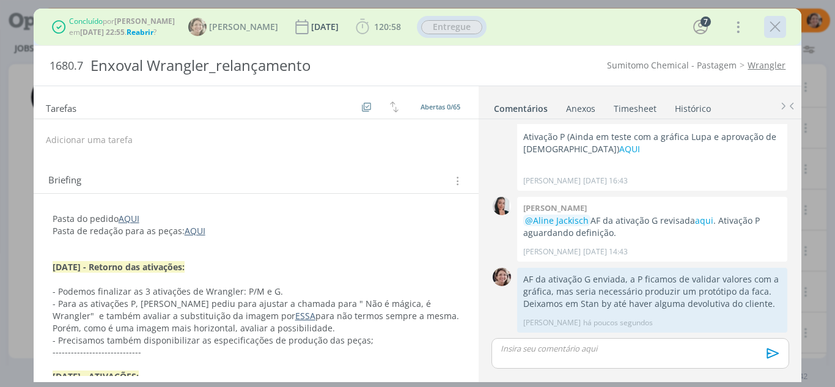
click at [778, 31] on icon "dialog" at bounding box center [775, 27] width 18 height 18
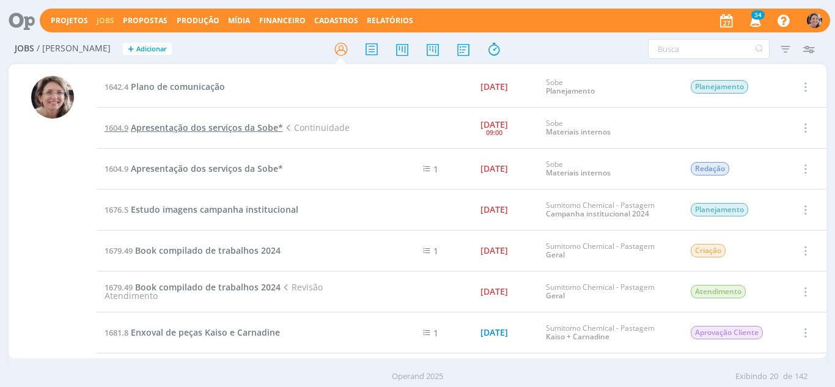
click at [216, 127] on span "Apresentação dos serviços da Sobe*" at bounding box center [207, 128] width 152 height 12
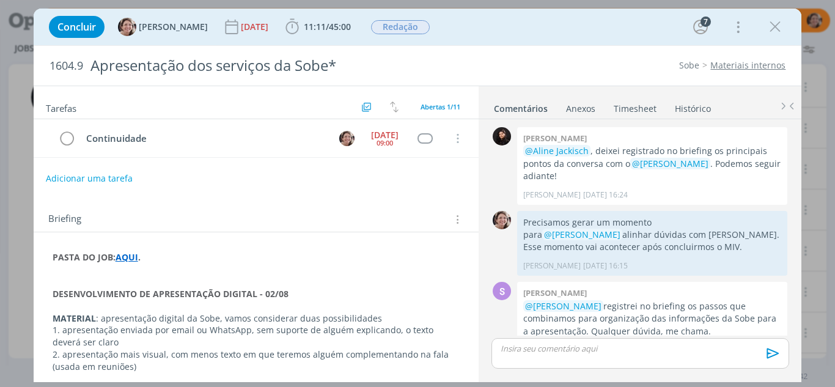
scroll to position [241, 0]
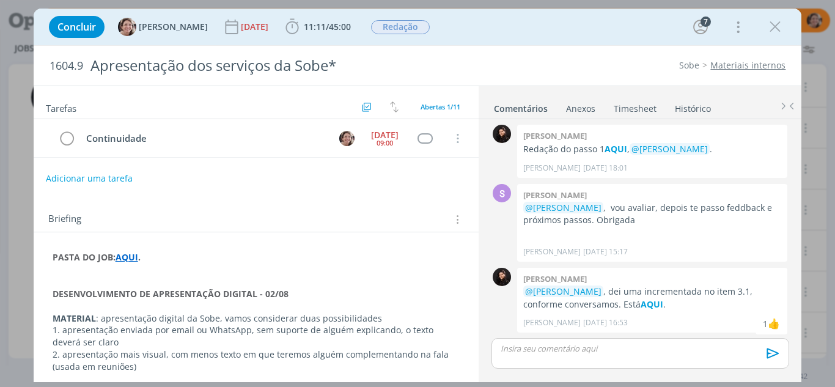
click at [496, 349] on div "dialog" at bounding box center [639, 353] width 297 height 31
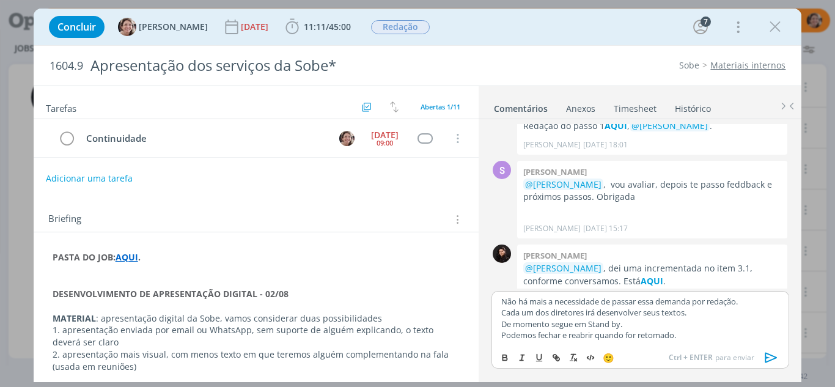
drag, startPoint x: 778, startPoint y: 354, endPoint x: 762, endPoint y: 333, distance: 26.5
click at [767, 340] on div "Não há mais a necessidade de passar essa demanda por redação. Cada um dos diret…" at bounding box center [639, 330] width 297 height 78
click at [764, 362] on icon "dialog" at bounding box center [771, 357] width 18 height 18
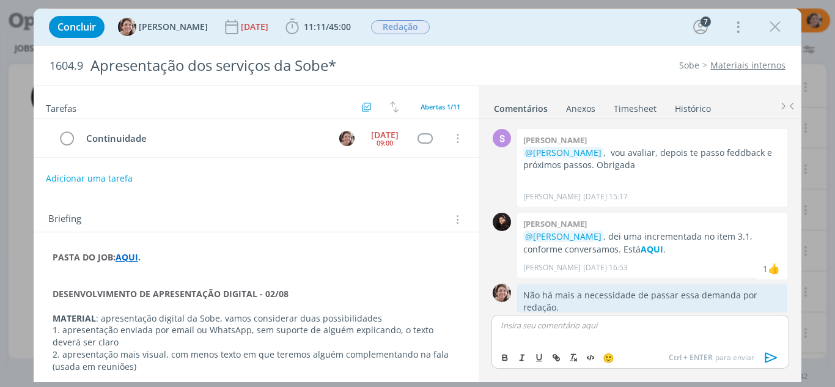
scroll to position [360, 0]
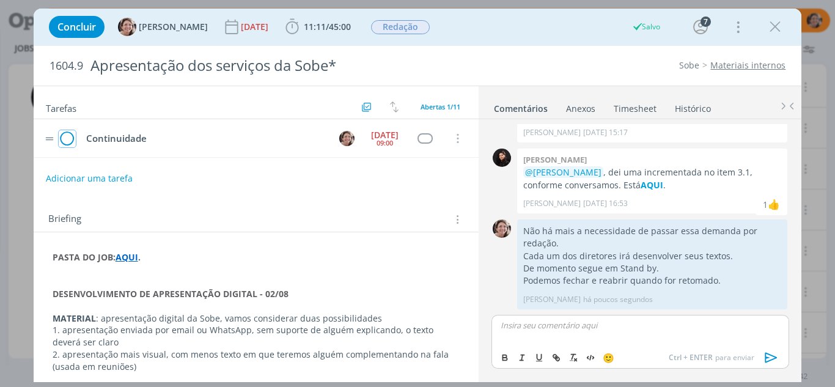
click at [68, 142] on icon "dialog" at bounding box center [67, 139] width 17 height 18
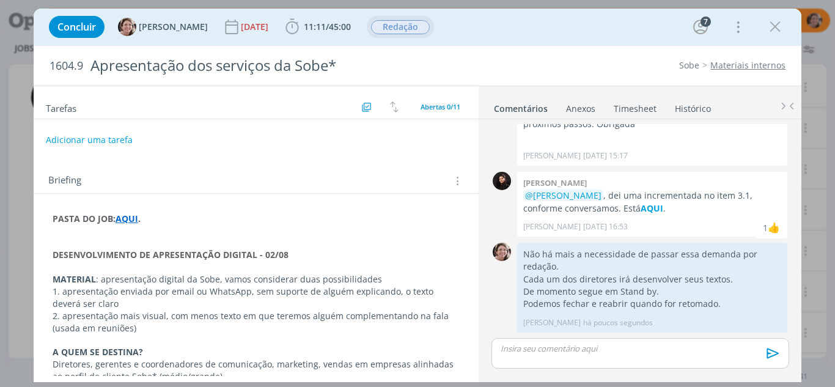
click at [395, 25] on span "Redação" at bounding box center [400, 27] width 59 height 14
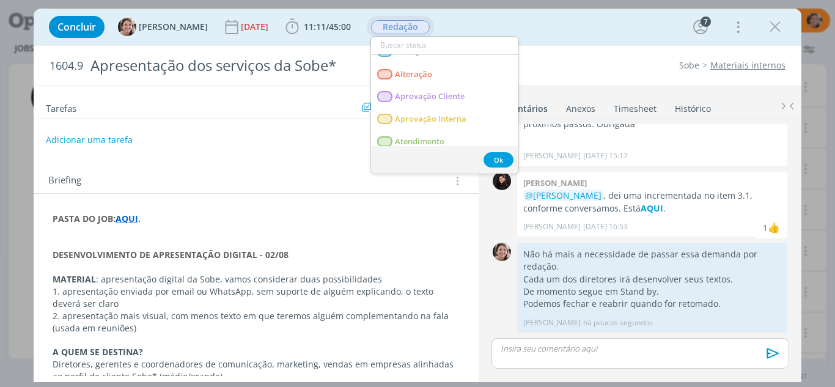
scroll to position [0, 0]
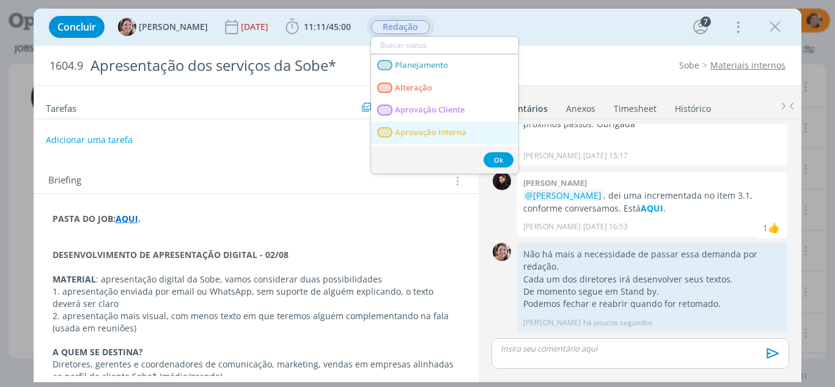
click at [444, 133] on span "Aprovação Interna" at bounding box center [431, 133] width 72 height 10
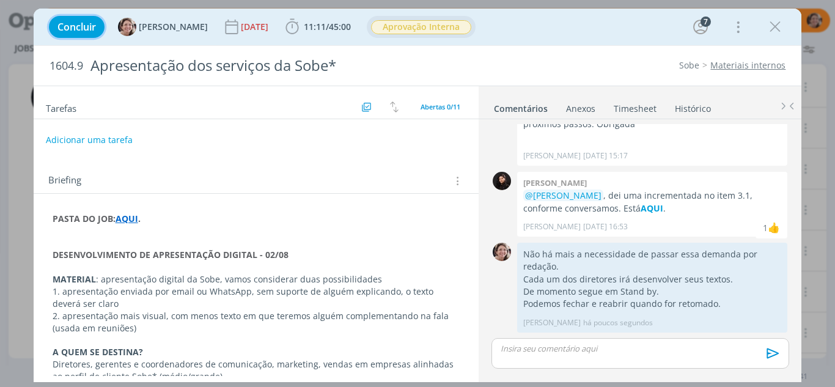
click at [72, 34] on button "Concluir" at bounding box center [77, 27] width 56 height 22
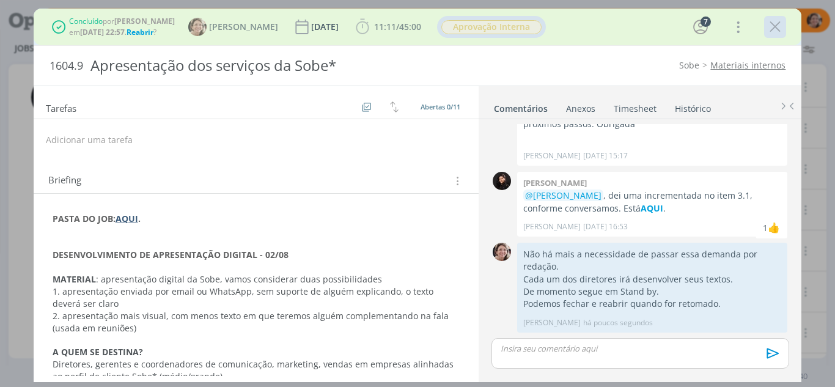
click at [773, 31] on icon "dialog" at bounding box center [775, 27] width 18 height 18
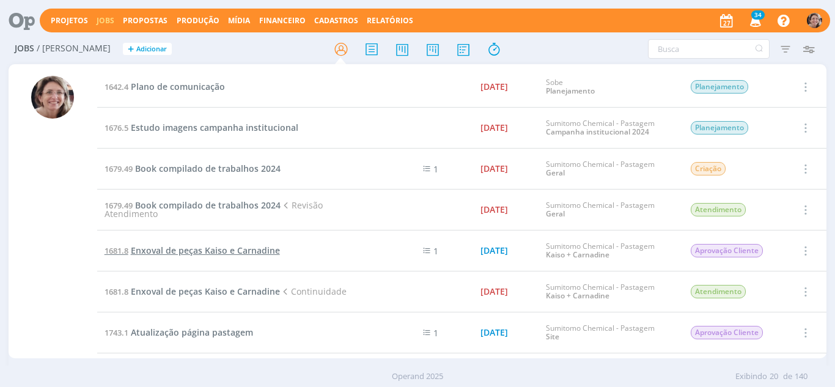
click at [188, 256] on span "Enxoval de peças Kaiso e Carnadine" at bounding box center [205, 251] width 149 height 12
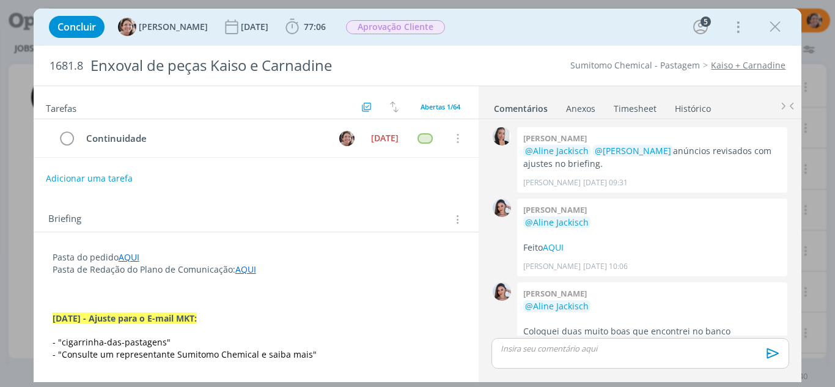
scroll to position [1276, 0]
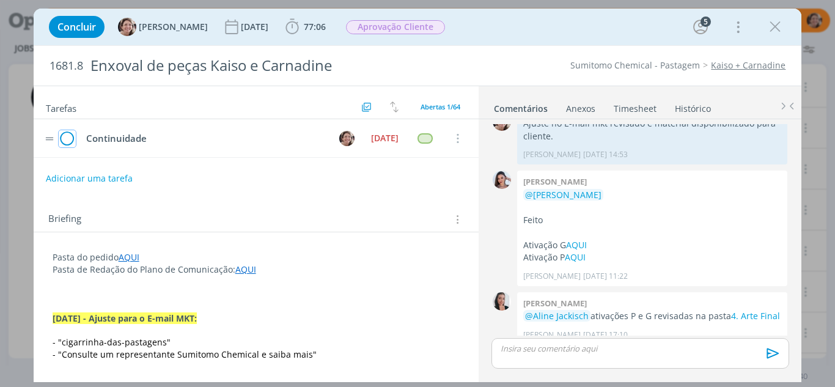
click at [71, 137] on icon "dialog" at bounding box center [67, 139] width 17 height 18
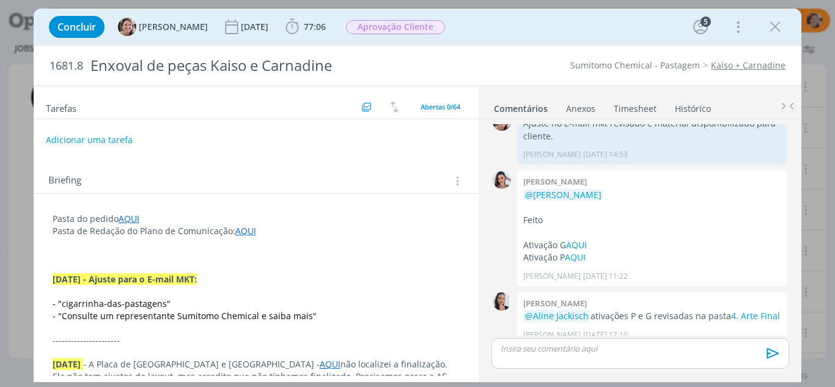
click at [611, 355] on div "dialog" at bounding box center [639, 353] width 297 height 31
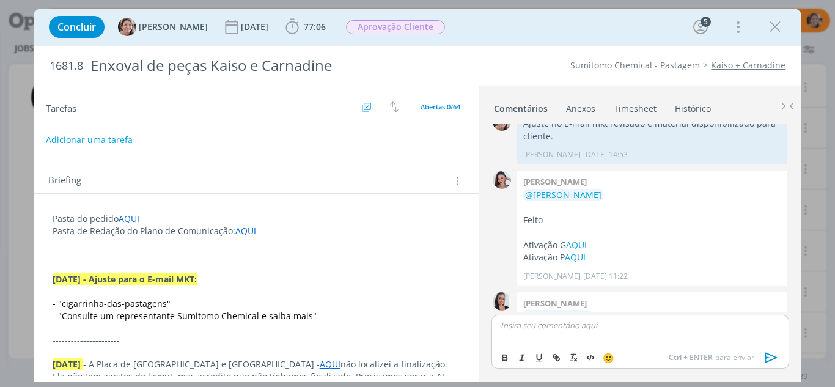
scroll to position [1299, 0]
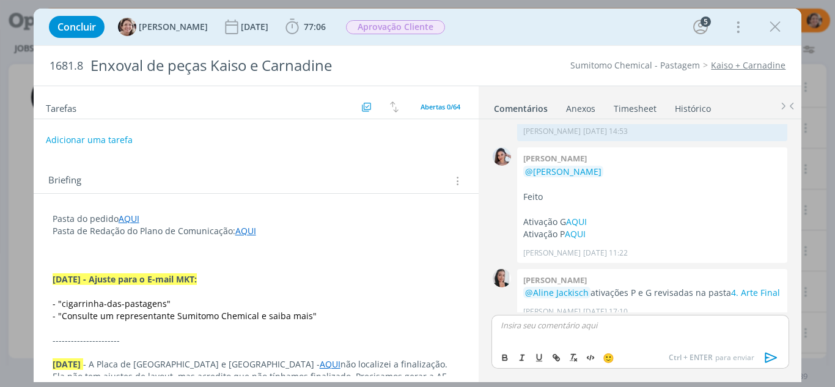
click at [611, 355] on span "🙂" at bounding box center [609, 357] width 12 height 12
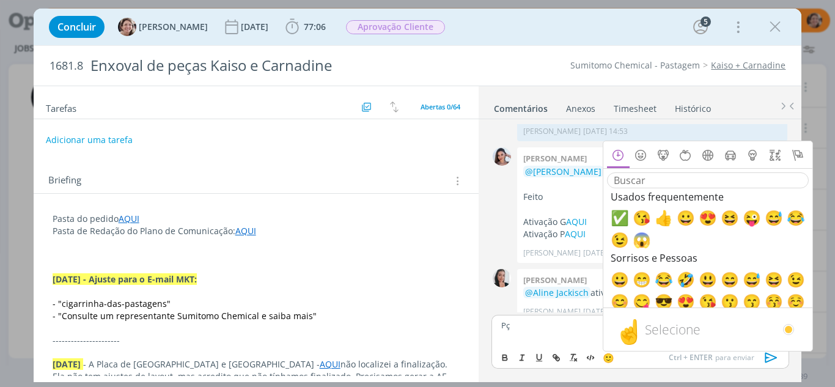
drag, startPoint x: 592, startPoint y: 313, endPoint x: 586, endPoint y: 320, distance: 9.1
click at [586, 320] on div "Pç 🙂 Ctrl + ENTER para enviar" at bounding box center [640, 345] width 307 height 67
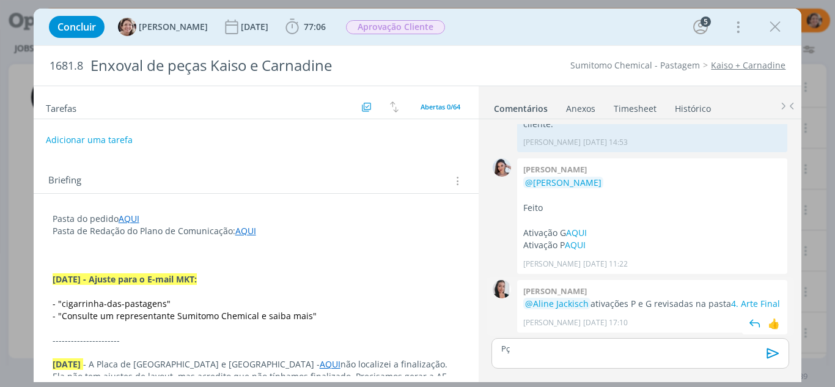
scroll to position [1276, 0]
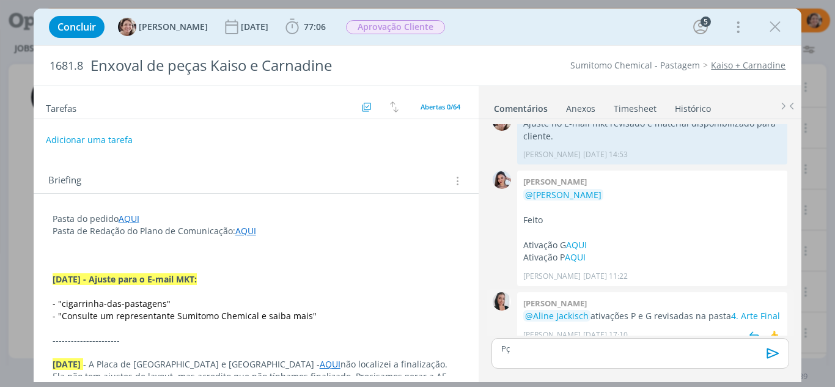
click at [587, 329] on span "[PERSON_NAME] [DATE] 17:10" at bounding box center [649, 334] width 252 height 11
drag, startPoint x: 610, startPoint y: 338, endPoint x: 603, endPoint y: 350, distance: 14.0
click at [609, 338] on div "Pç" at bounding box center [639, 353] width 297 height 31
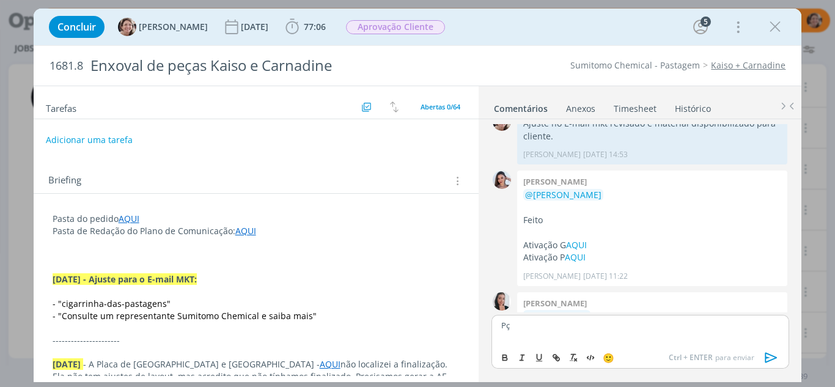
scroll to position [1299, 0]
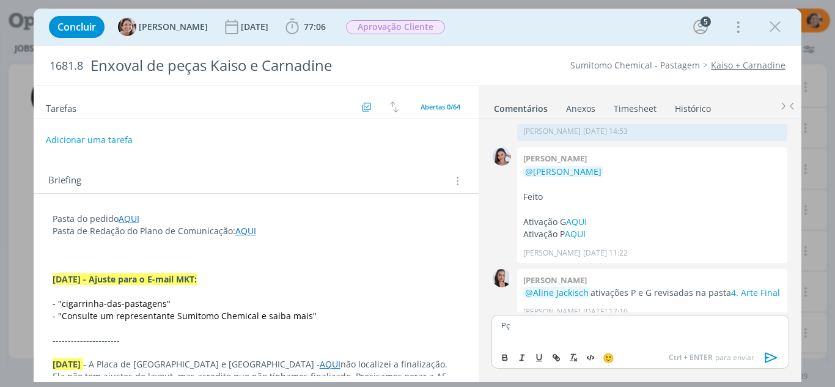
click at [606, 353] on span "🙂" at bounding box center [609, 357] width 12 height 12
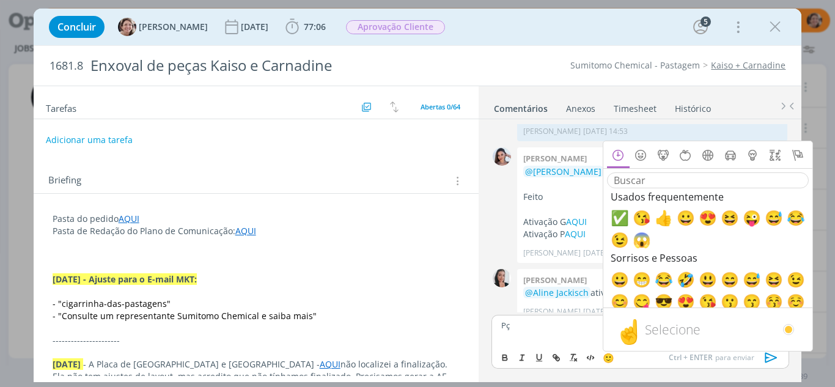
click at [528, 331] on p "Pç" at bounding box center [640, 325] width 278 height 11
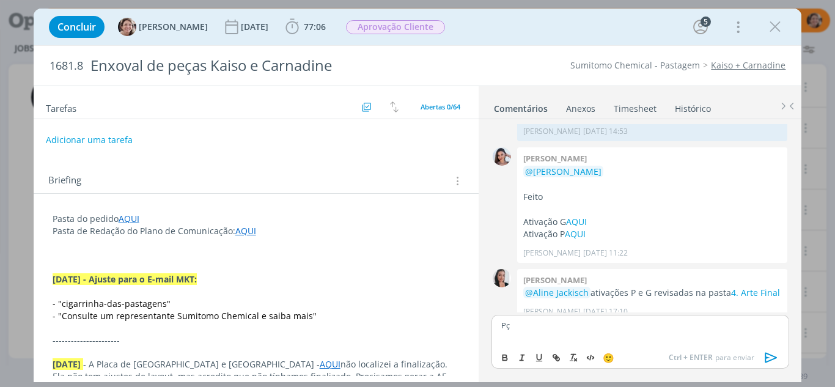
click at [517, 325] on p "Pç" at bounding box center [640, 325] width 278 height 11
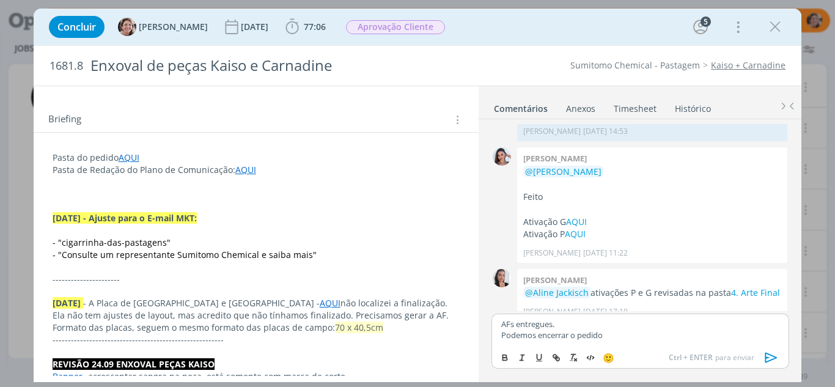
click at [771, 351] on icon "dialog" at bounding box center [771, 357] width 18 height 18
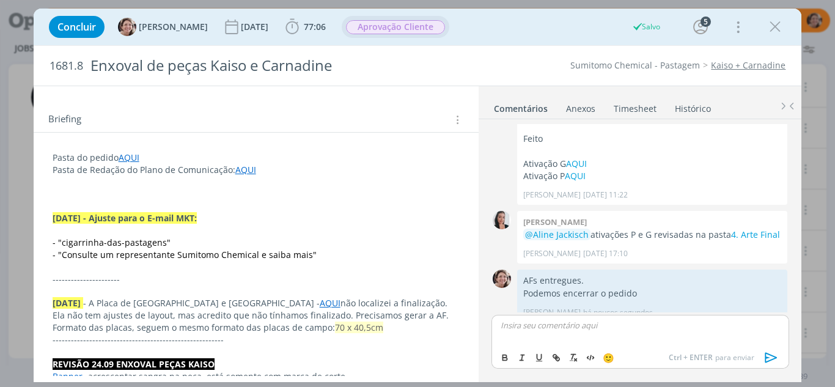
click at [369, 29] on span "Aprovação Cliente" at bounding box center [395, 27] width 99 height 14
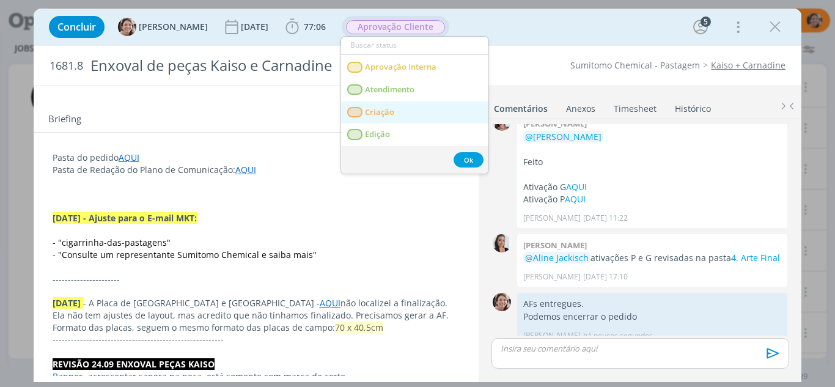
scroll to position [61, 0]
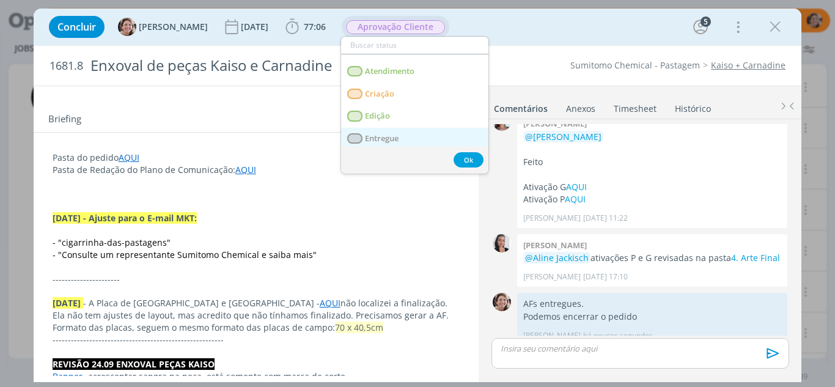
click at [405, 134] on link "Entregue" at bounding box center [414, 139] width 147 height 23
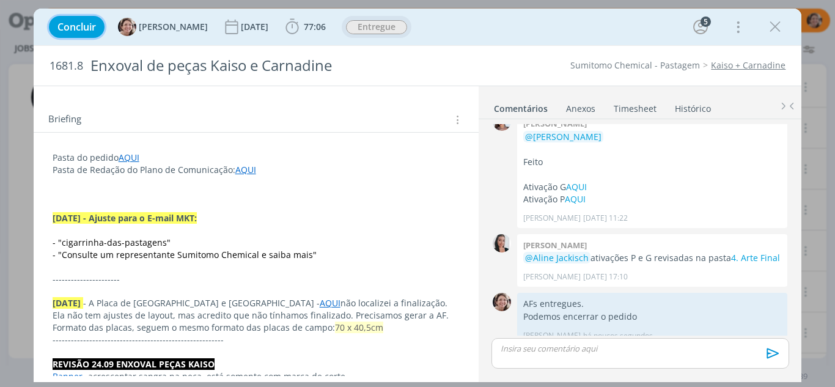
click at [83, 26] on span "Concluir" at bounding box center [76, 27] width 39 height 10
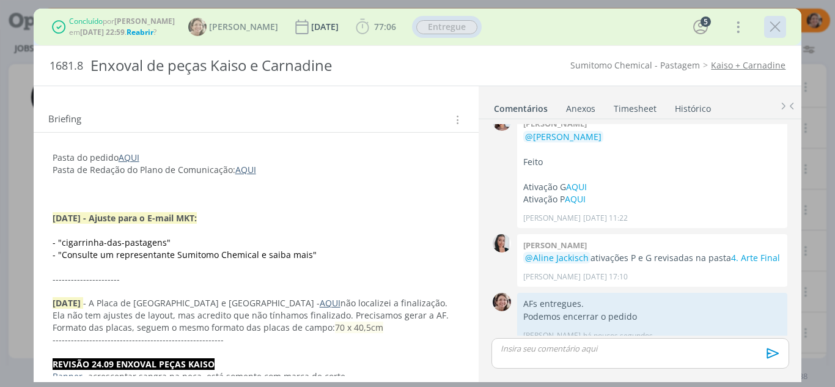
click at [773, 32] on icon "dialog" at bounding box center [775, 27] width 18 height 18
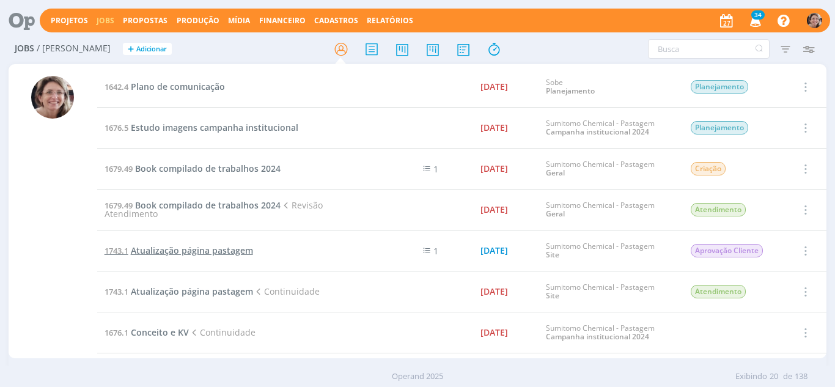
click at [210, 251] on span "Atualização página pastagem" at bounding box center [192, 251] width 122 height 12
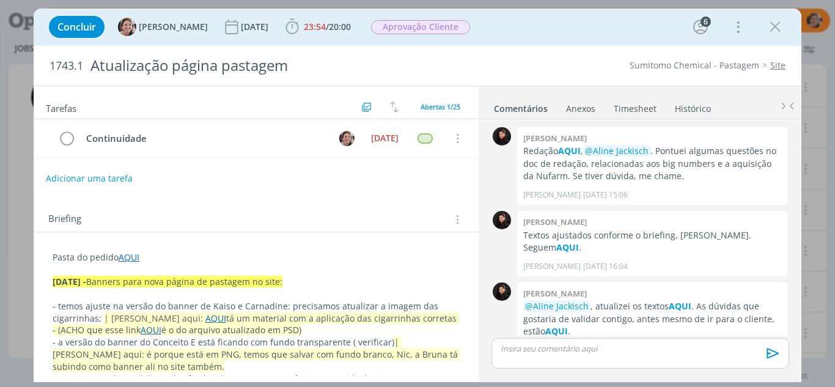
scroll to position [1233, 0]
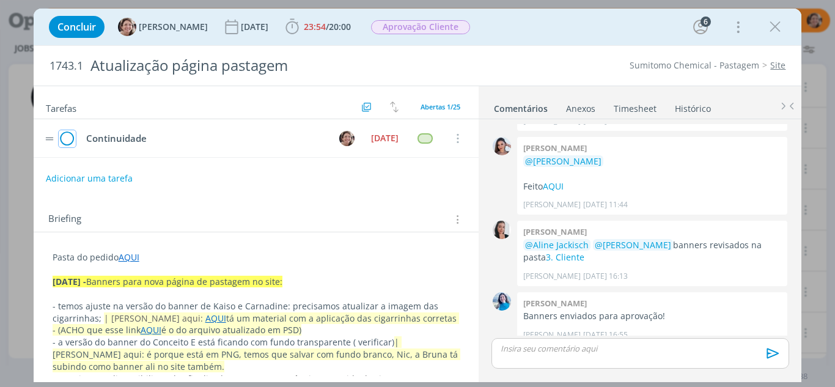
click at [70, 134] on icon "dialog" at bounding box center [67, 139] width 17 height 18
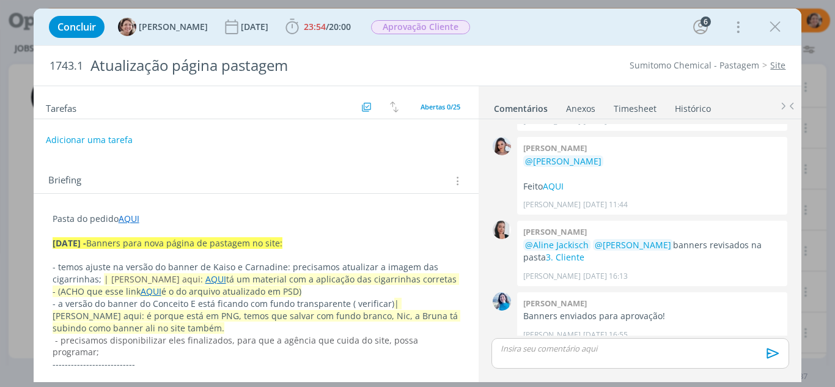
click at [563, 339] on div "dialog" at bounding box center [639, 353] width 297 height 31
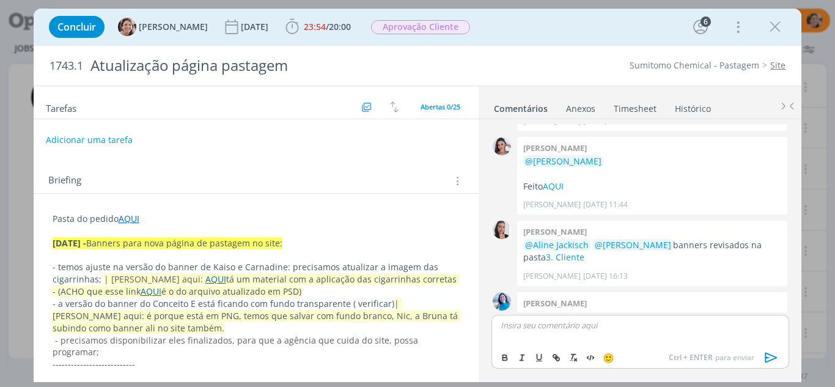
scroll to position [1256, 0]
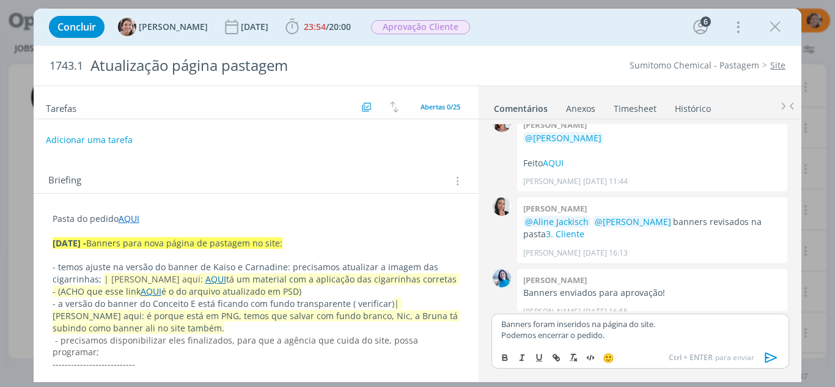
click at [765, 358] on icon "dialog" at bounding box center [771, 357] width 18 height 18
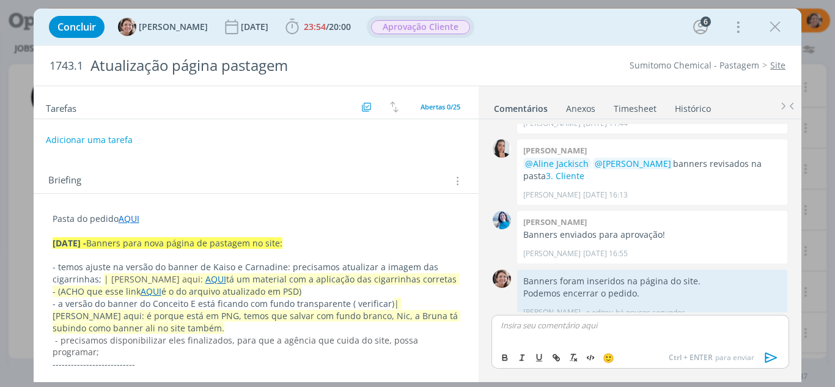
click at [402, 37] on span "Aprovação Cliente" at bounding box center [421, 27] width 108 height 22
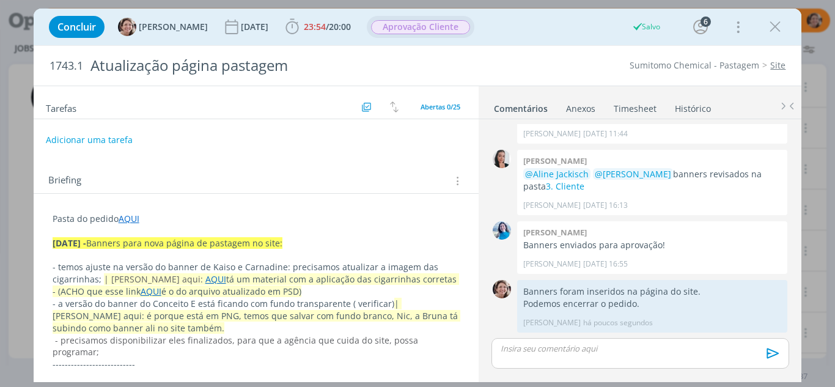
scroll to position [1291, 0]
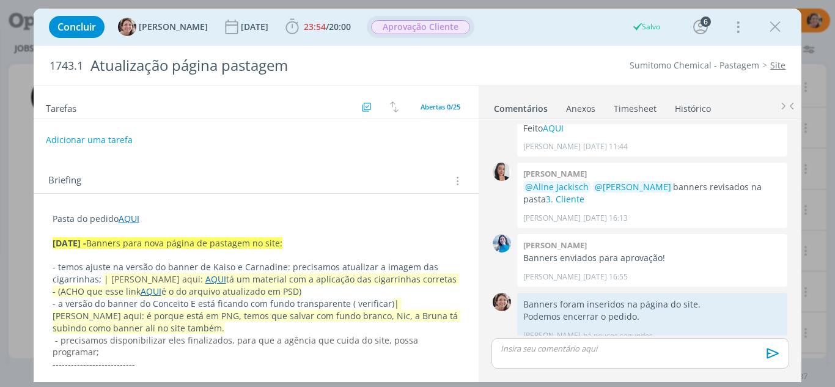
click at [410, 28] on span "Aprovação Cliente" at bounding box center [420, 27] width 99 height 14
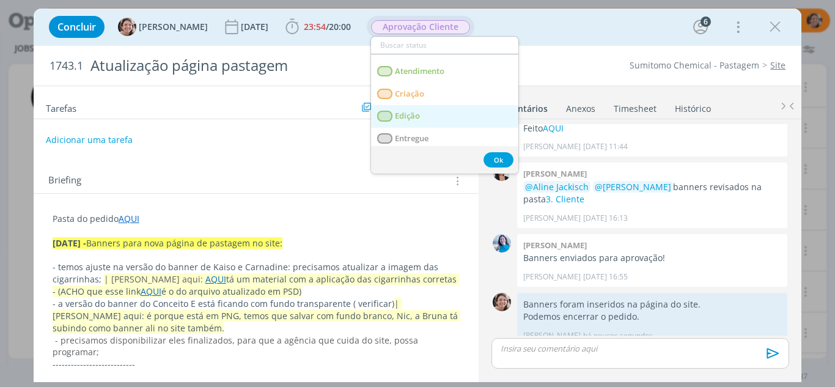
scroll to position [122, 0]
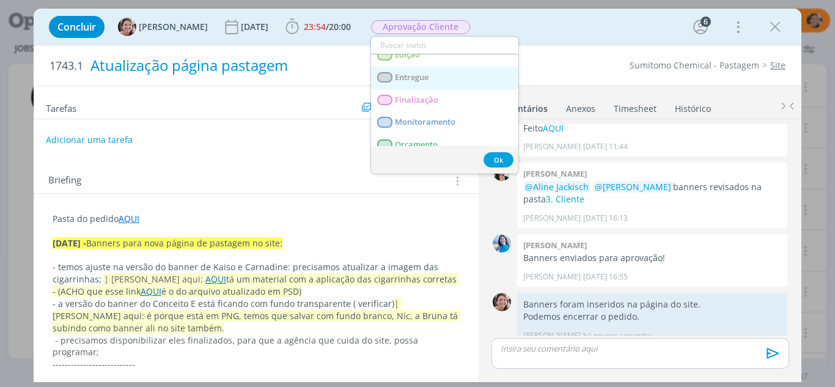
drag, startPoint x: 440, startPoint y: 78, endPoint x: 412, endPoint y: 65, distance: 30.7
click at [440, 78] on link "Entregue" at bounding box center [444, 78] width 147 height 23
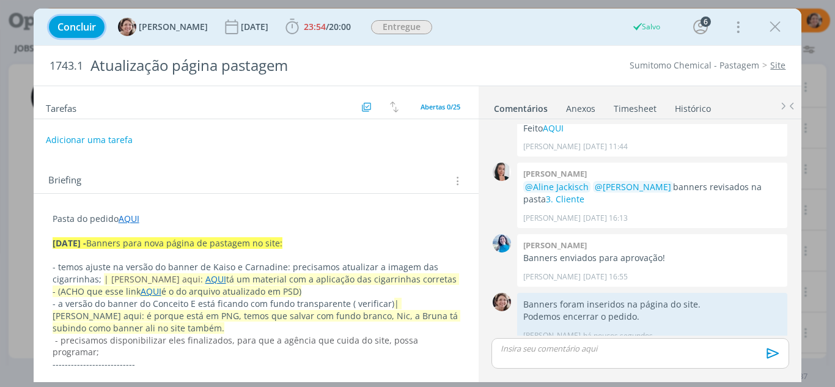
click at [85, 18] on button "Concluir" at bounding box center [77, 27] width 56 height 22
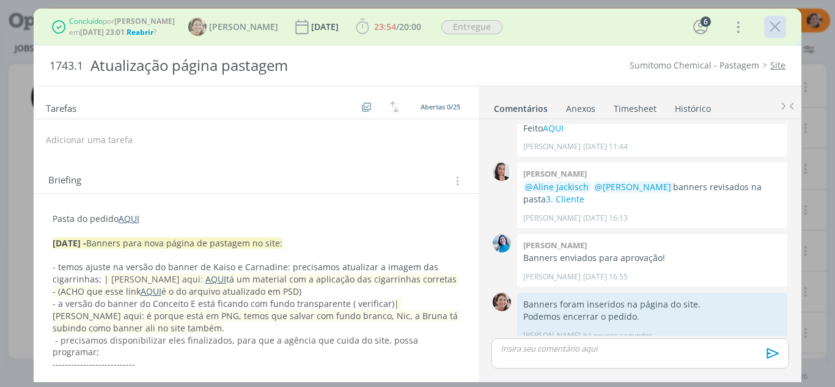
click at [779, 28] on icon "dialog" at bounding box center [775, 27] width 18 height 18
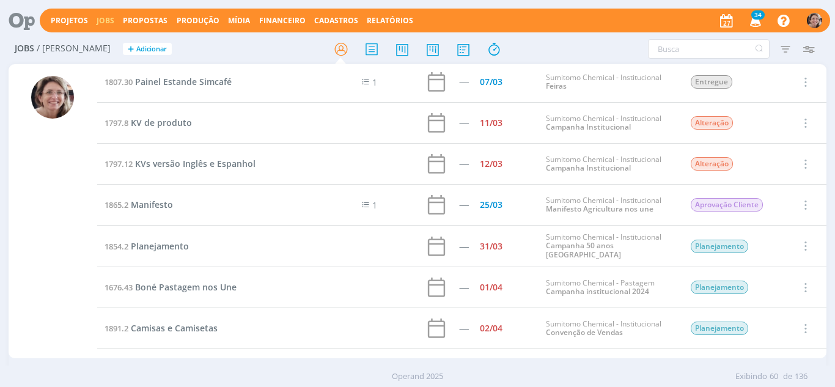
scroll to position [1656, 0]
